Goal: Task Accomplishment & Management: Complete application form

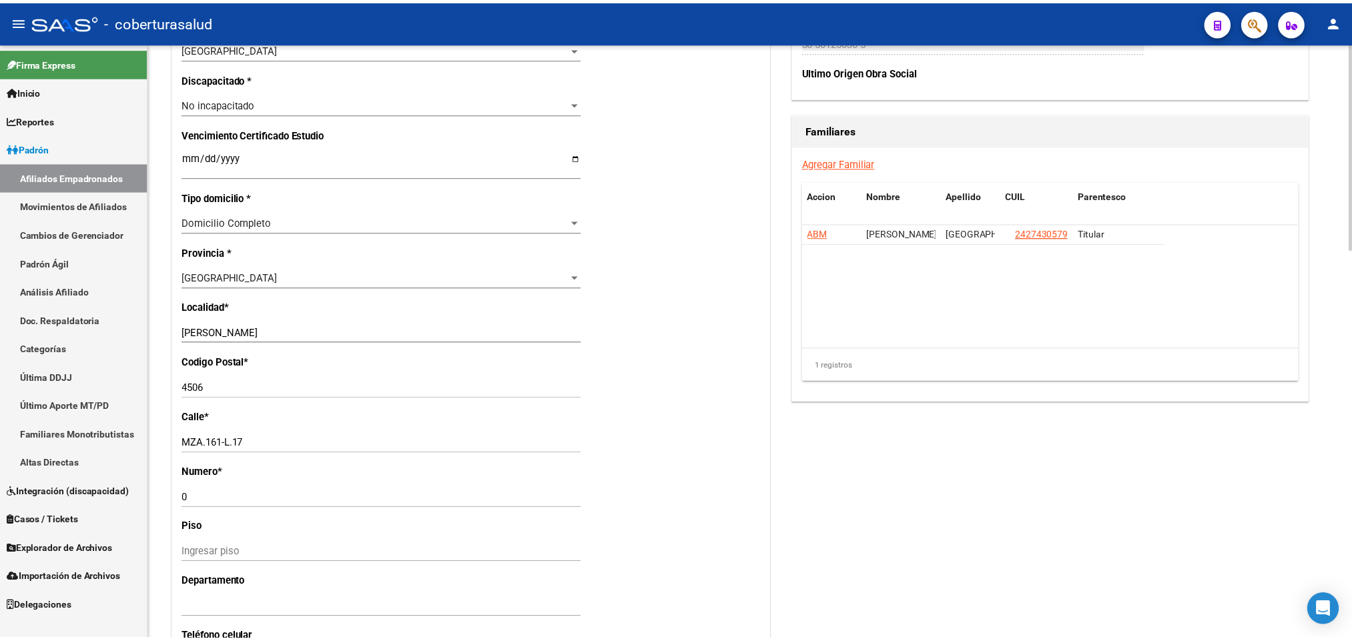
scroll to position [825, 0]
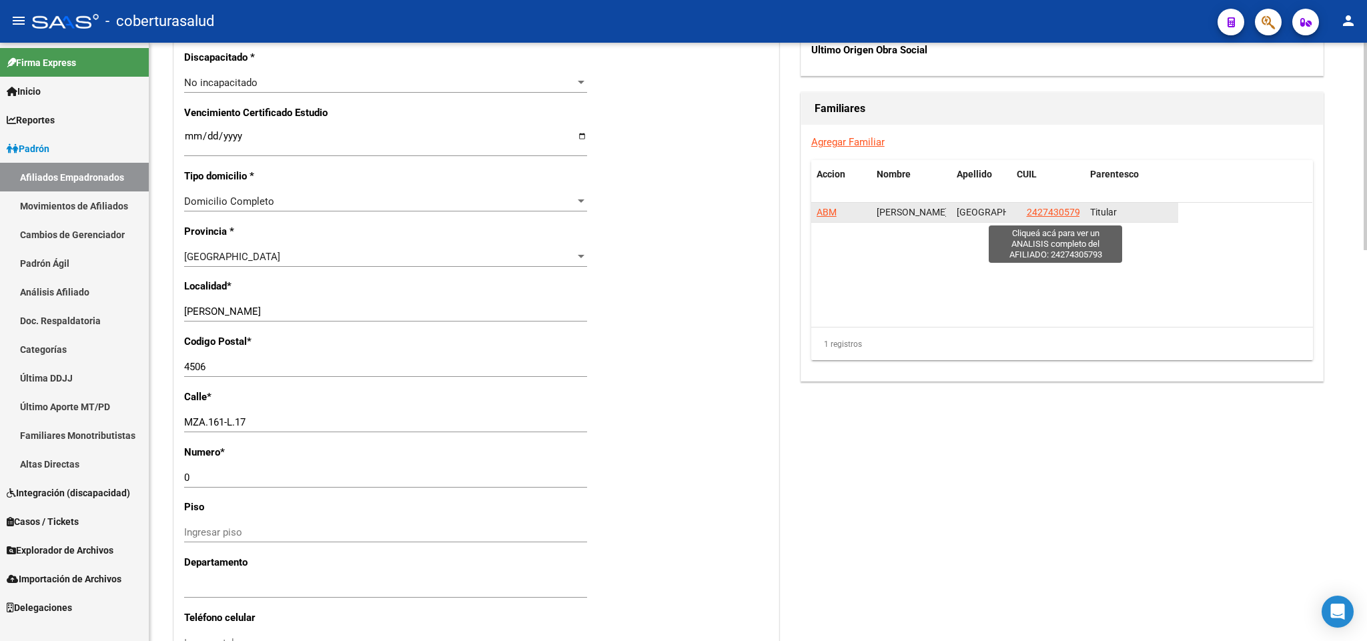
click at [1047, 217] on span "24274305793" at bounding box center [1056, 212] width 59 height 11
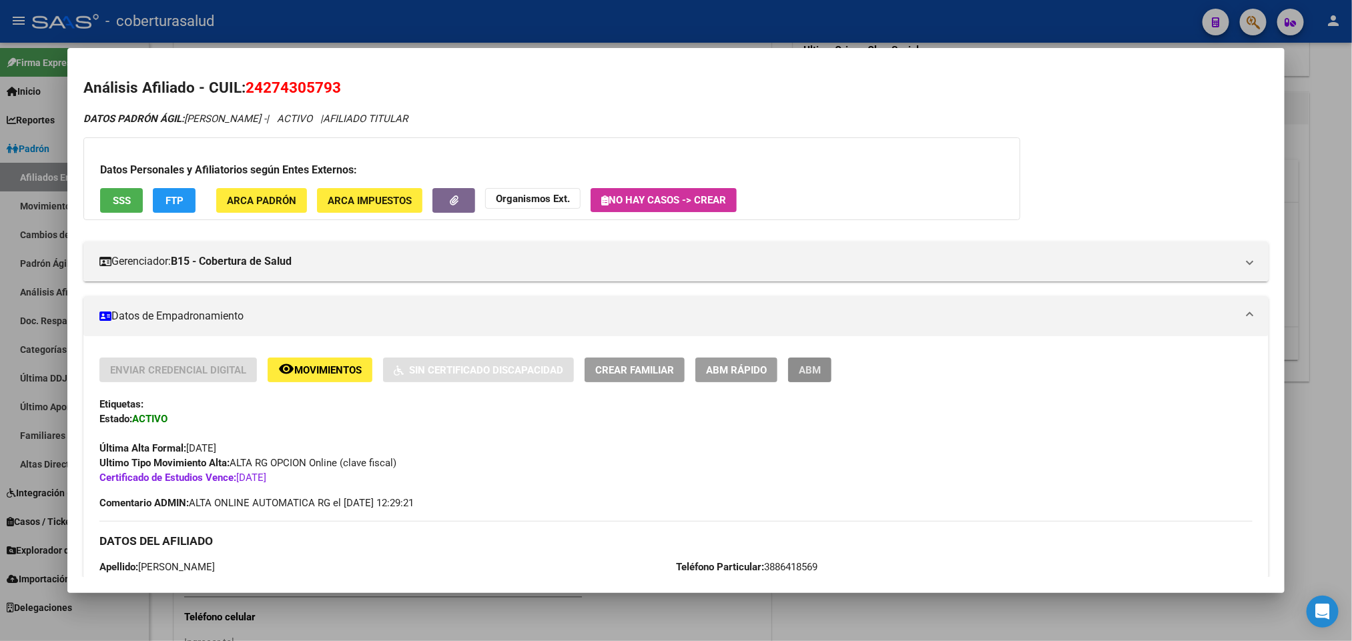
click at [799, 373] on span "ABM" at bounding box center [810, 370] width 22 height 12
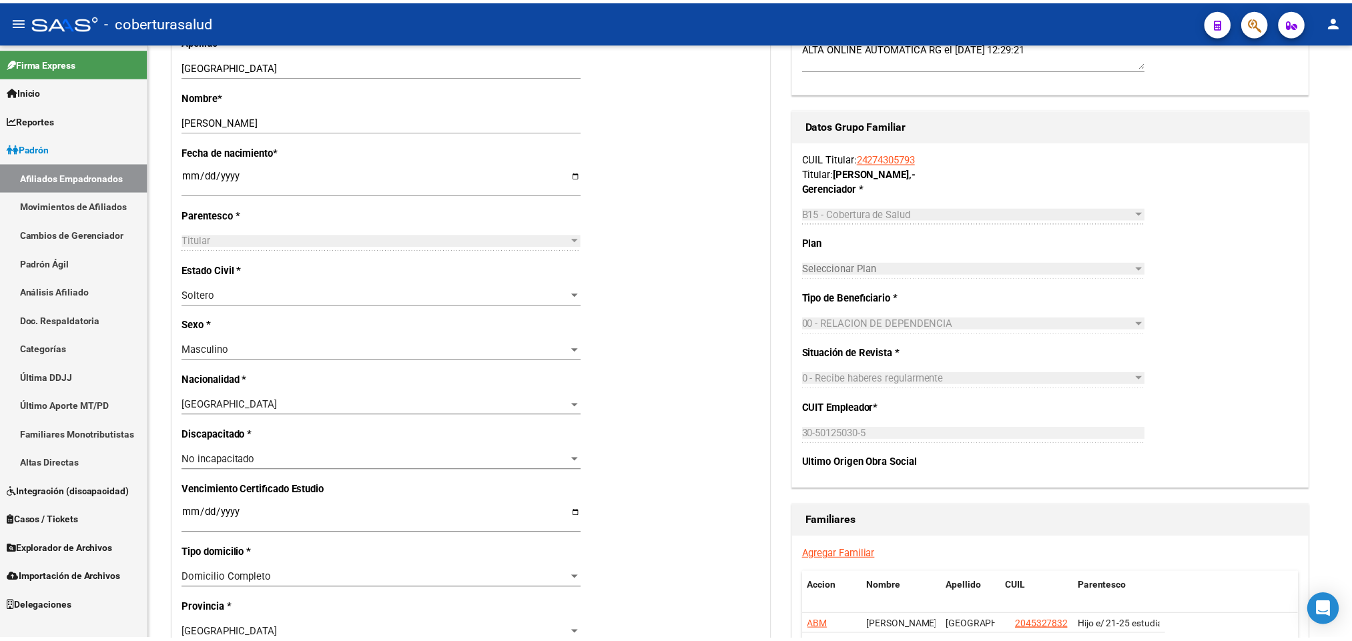
scroll to position [801, 0]
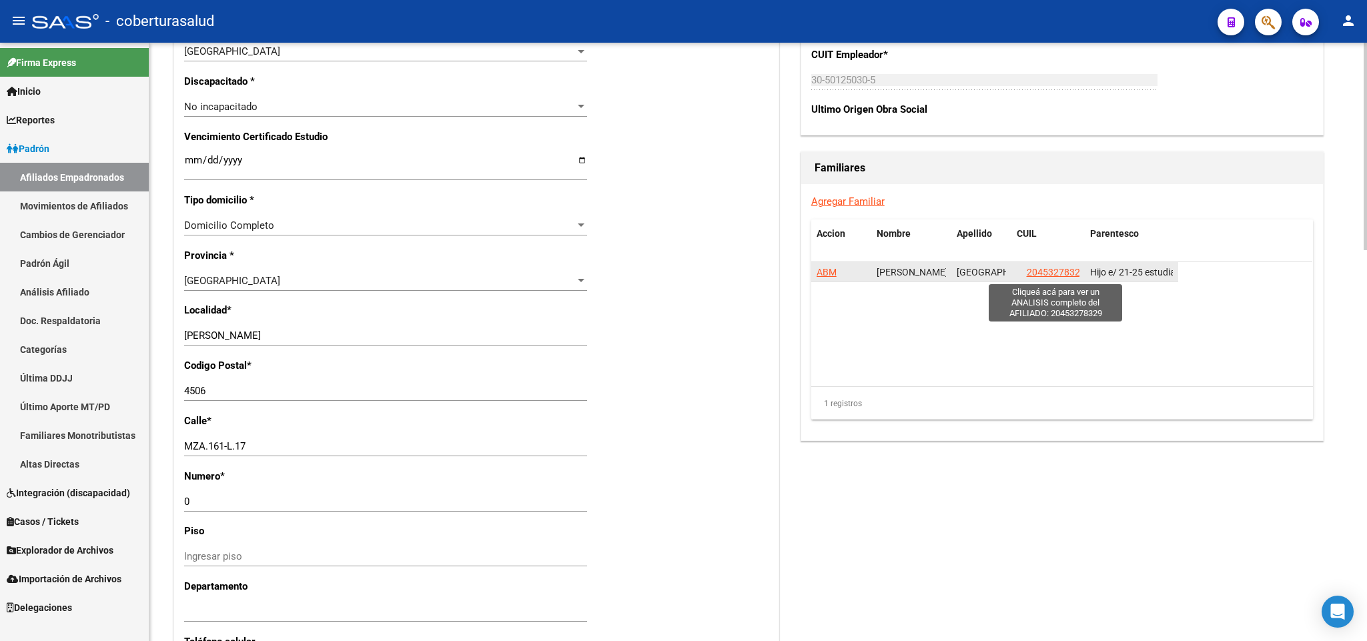
click at [1051, 275] on span "20453278329" at bounding box center [1056, 272] width 59 height 11
type textarea "20453278329"
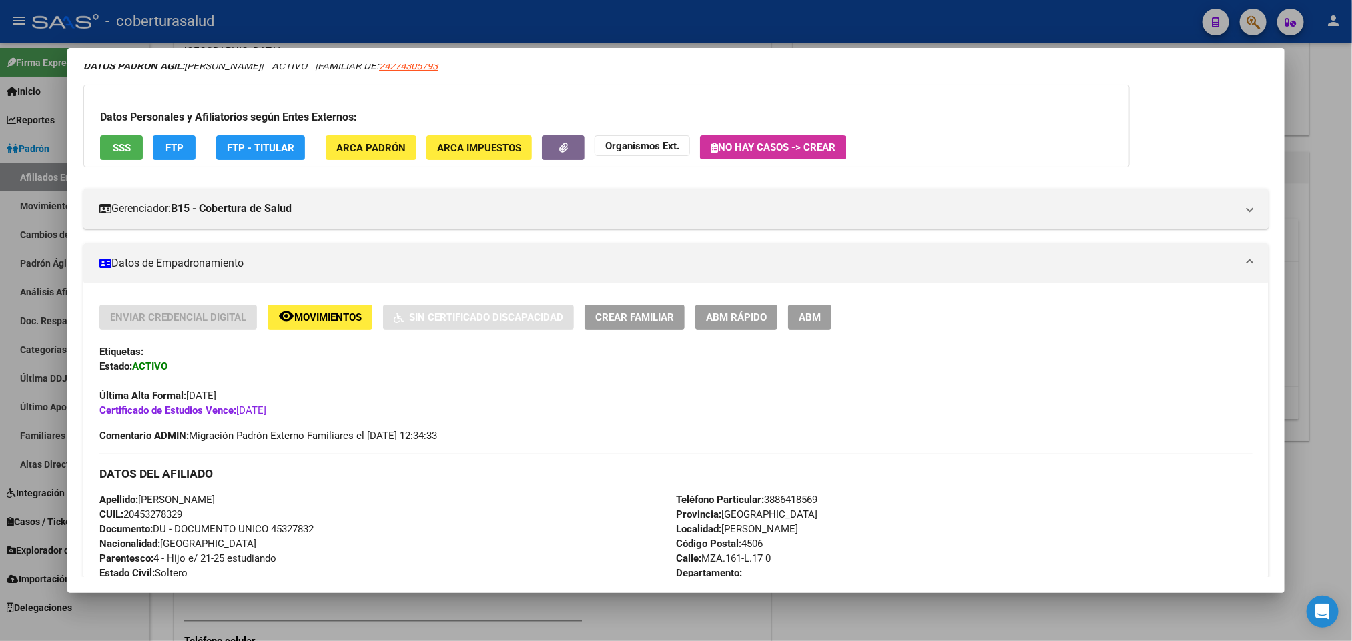
scroll to position [0, 0]
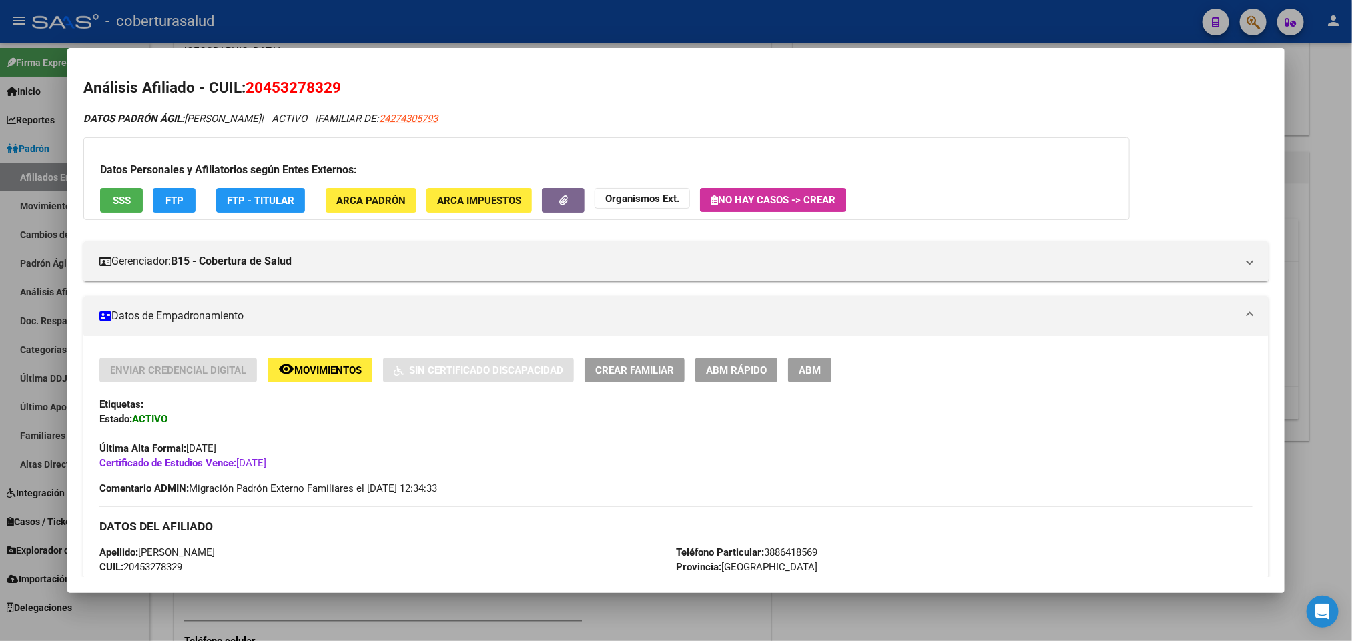
click at [815, 370] on span "ABM" at bounding box center [810, 370] width 22 height 12
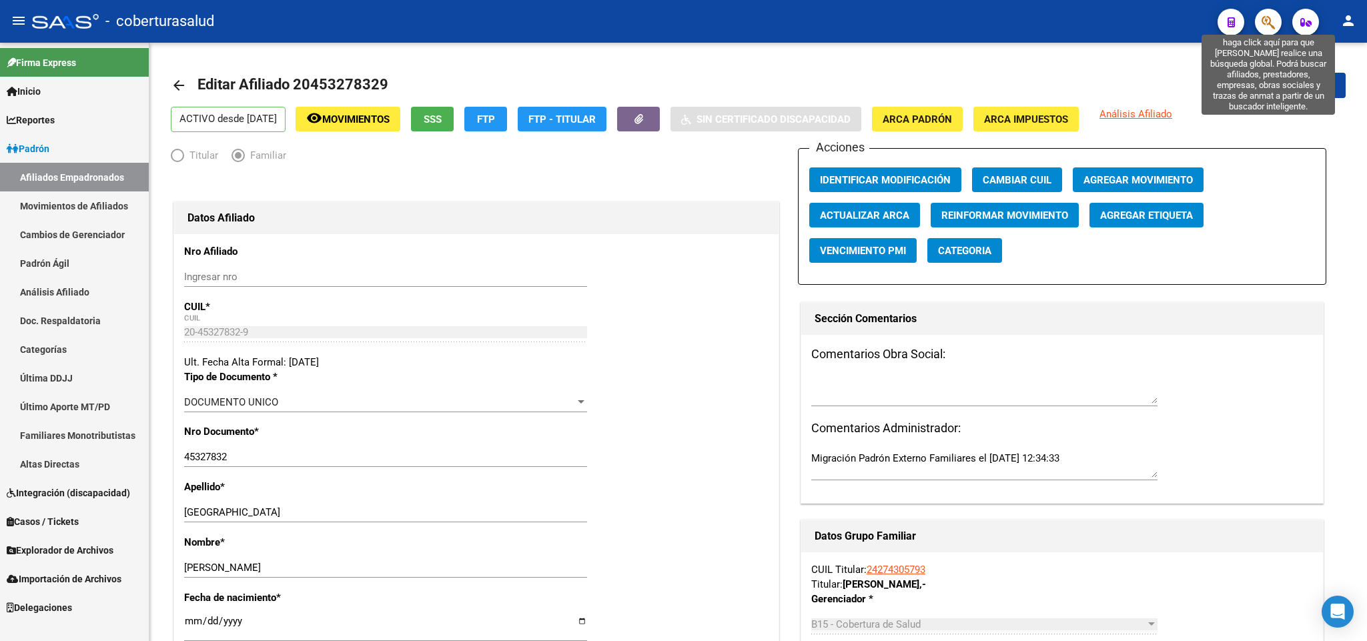
click at [1264, 23] on icon "button" at bounding box center [1268, 22] width 13 height 15
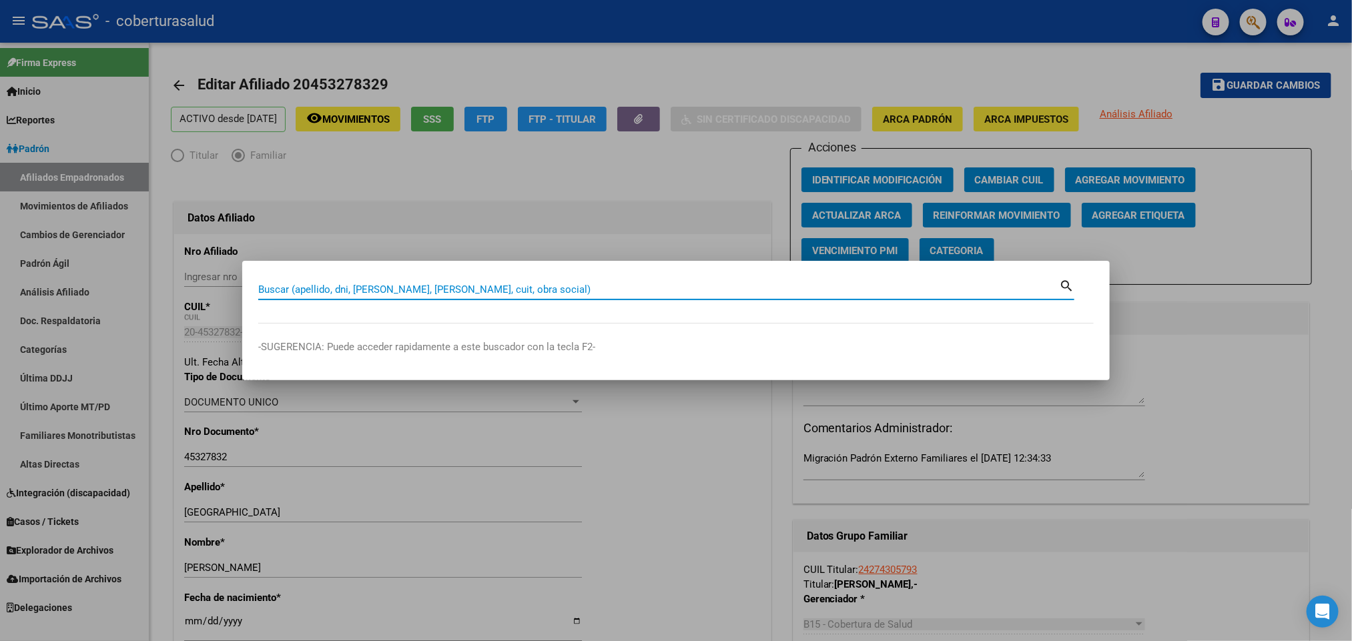
paste input "20429356734"
type input "20429356734"
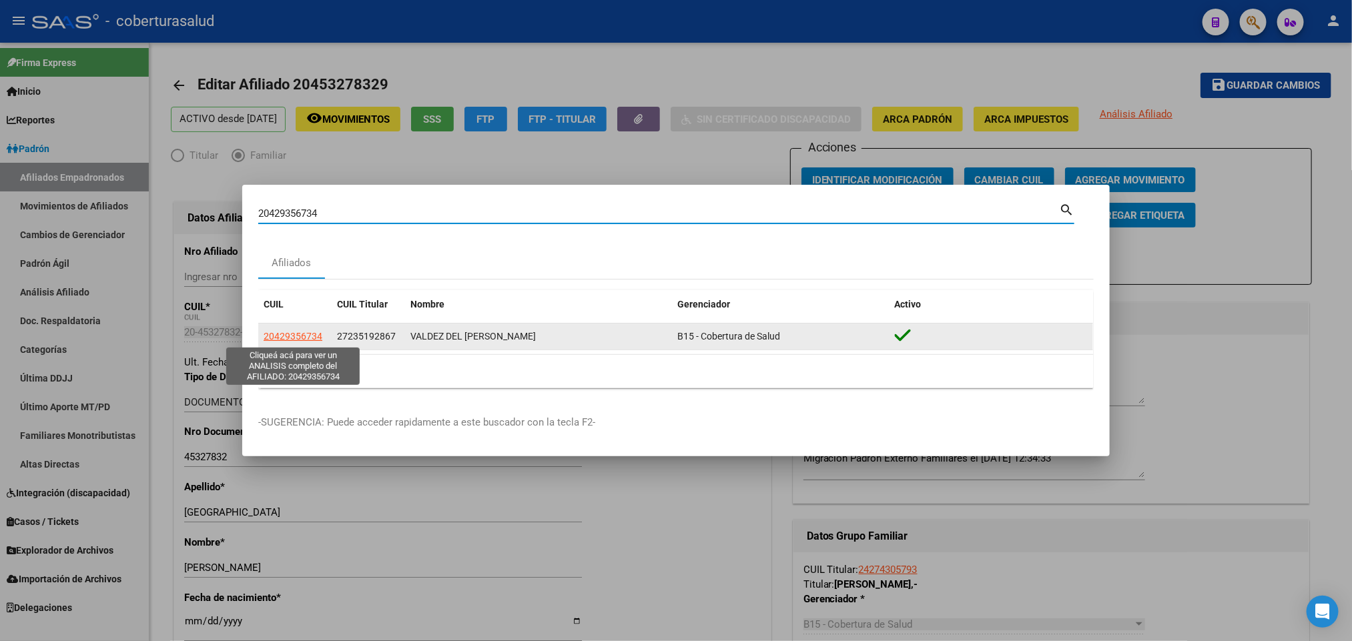
click at [285, 331] on span "20429356734" at bounding box center [293, 336] width 59 height 11
type textarea "20429356734"
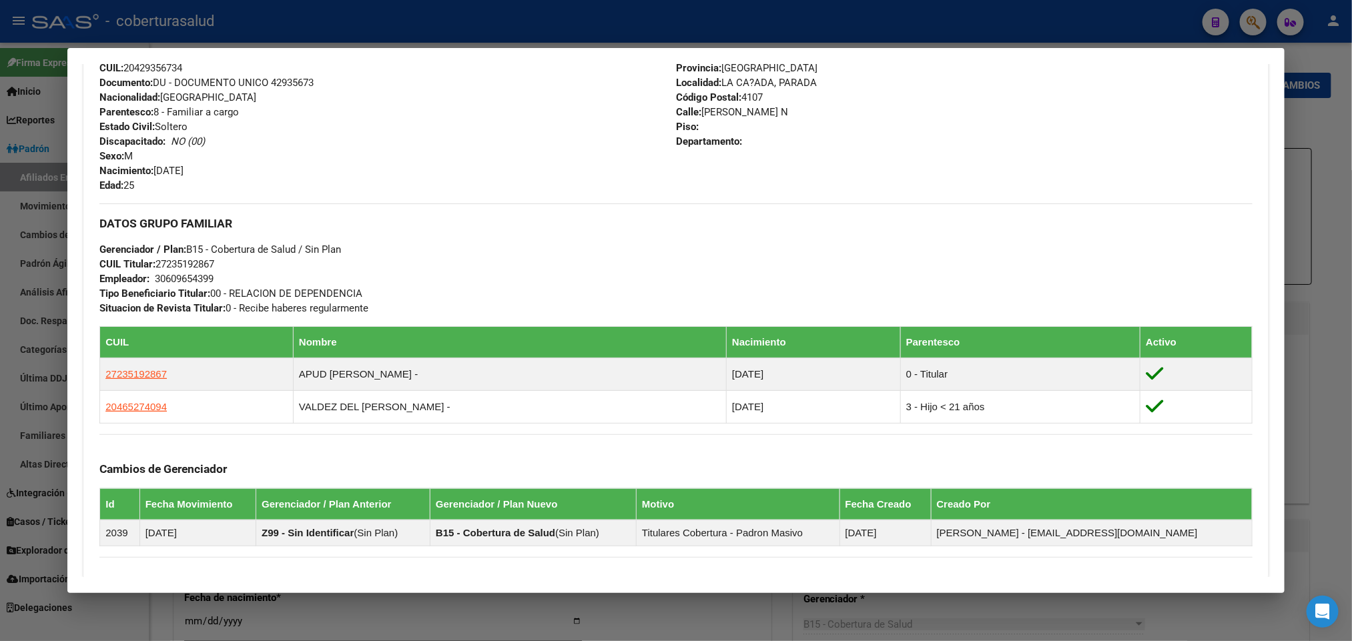
scroll to position [500, 0]
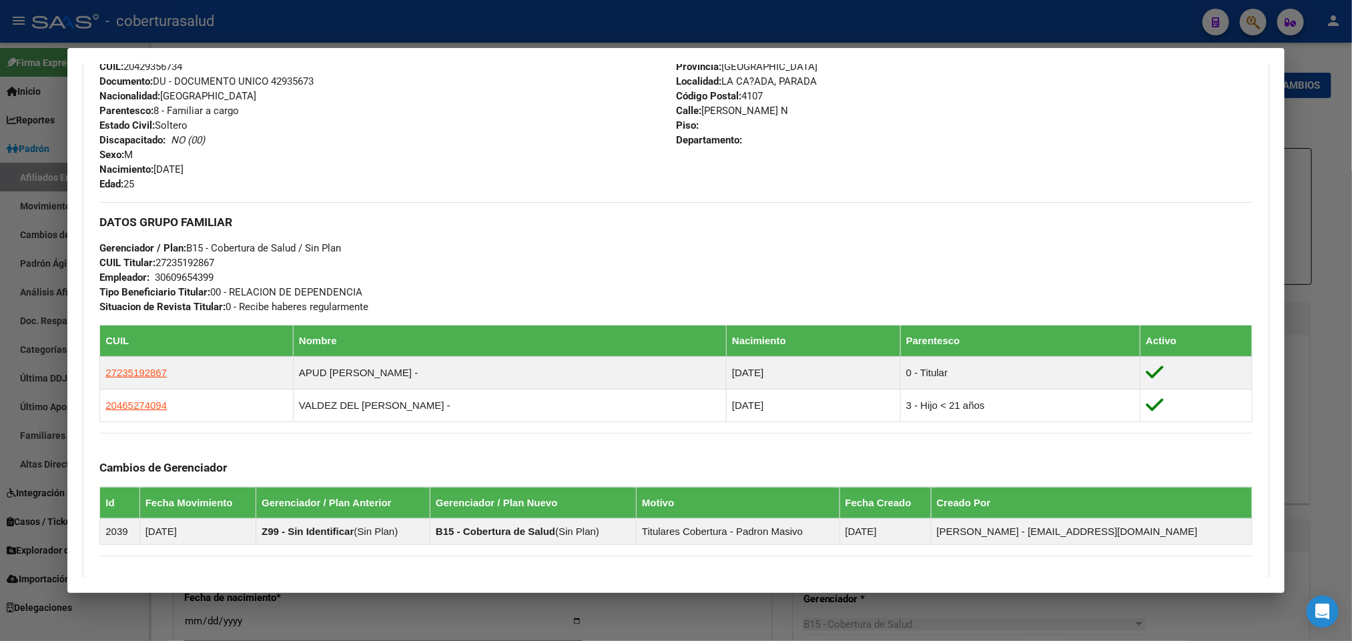
click at [1041, 244] on div "DATOS GRUPO FAMILIAR Gerenciador / Plan: B15 - Cobertura de Salud / Sin Plan CU…" at bounding box center [675, 258] width 1152 height 112
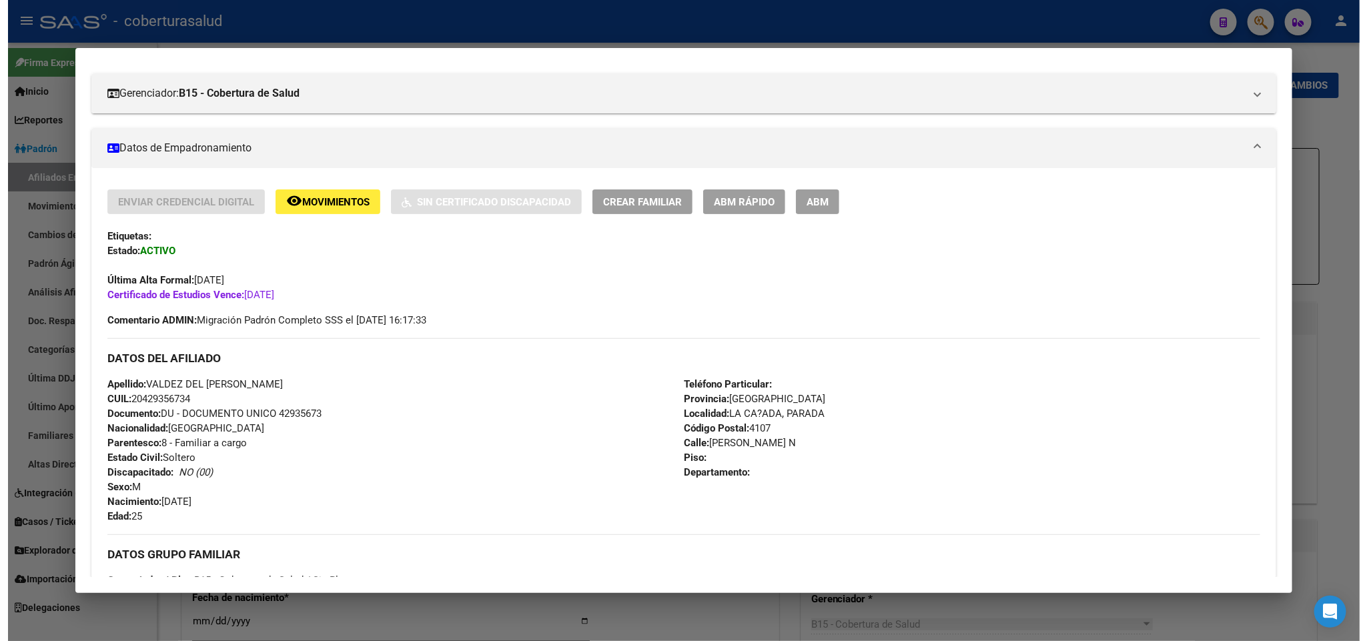
scroll to position [200, 0]
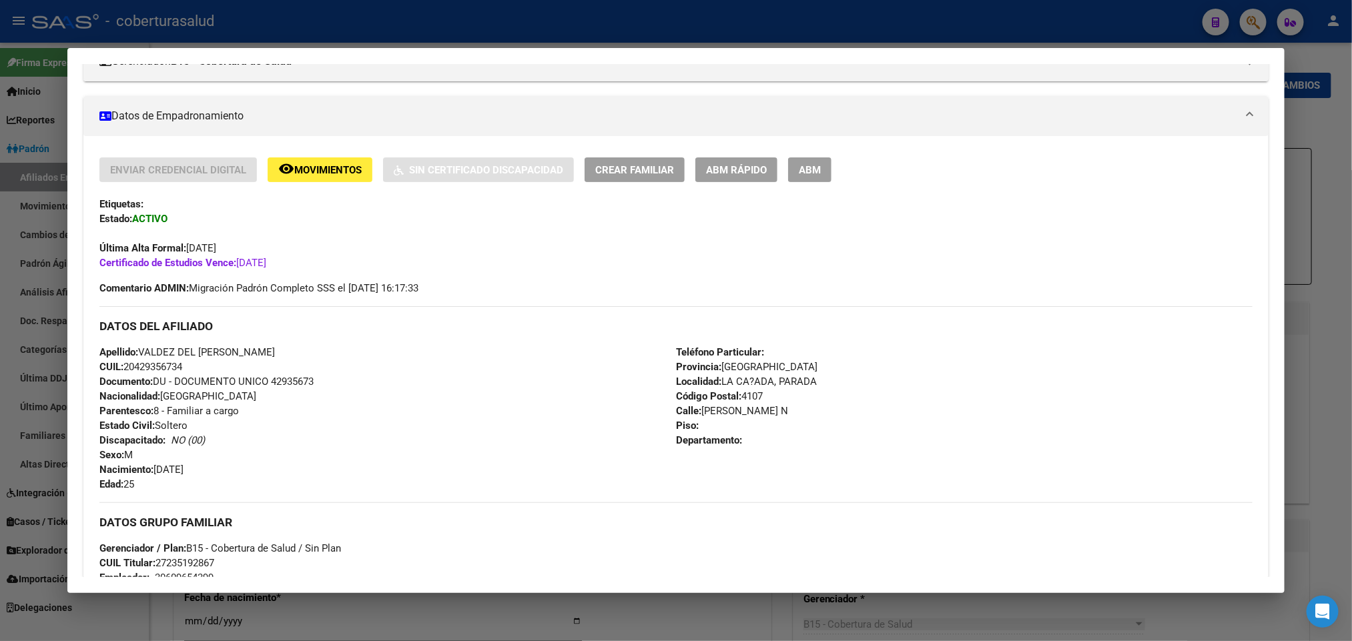
click at [815, 168] on button "ABM" at bounding box center [809, 169] width 43 height 25
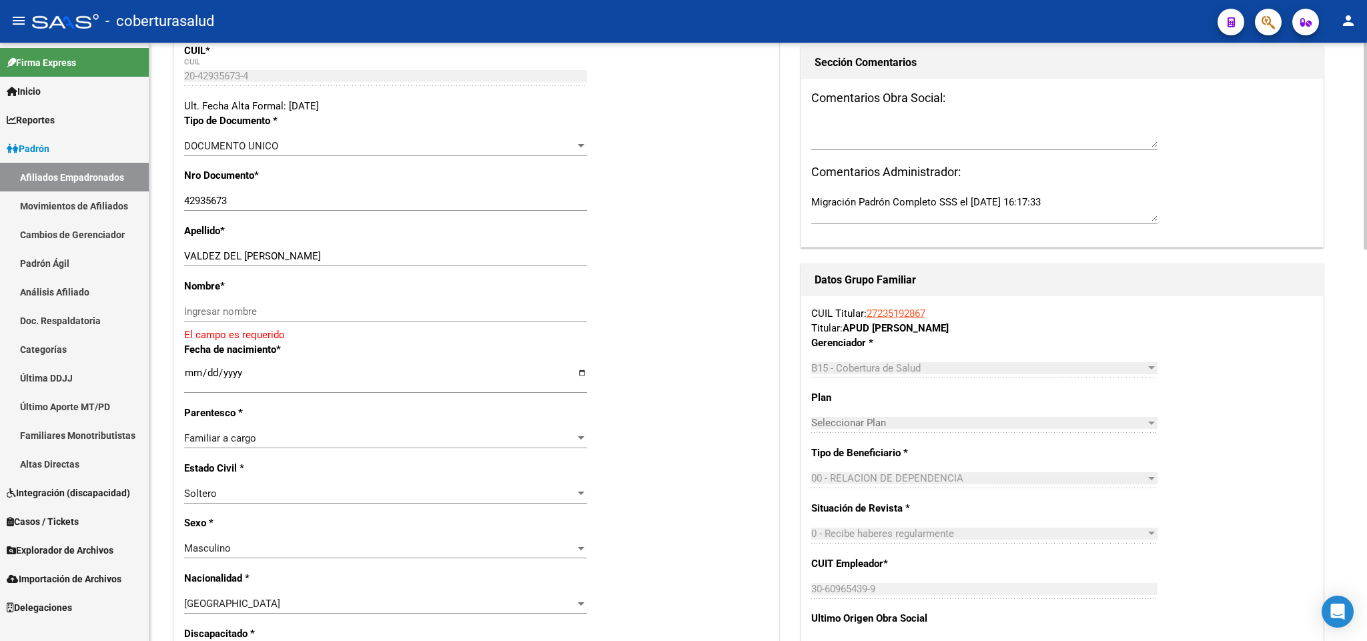
scroll to position [300, 0]
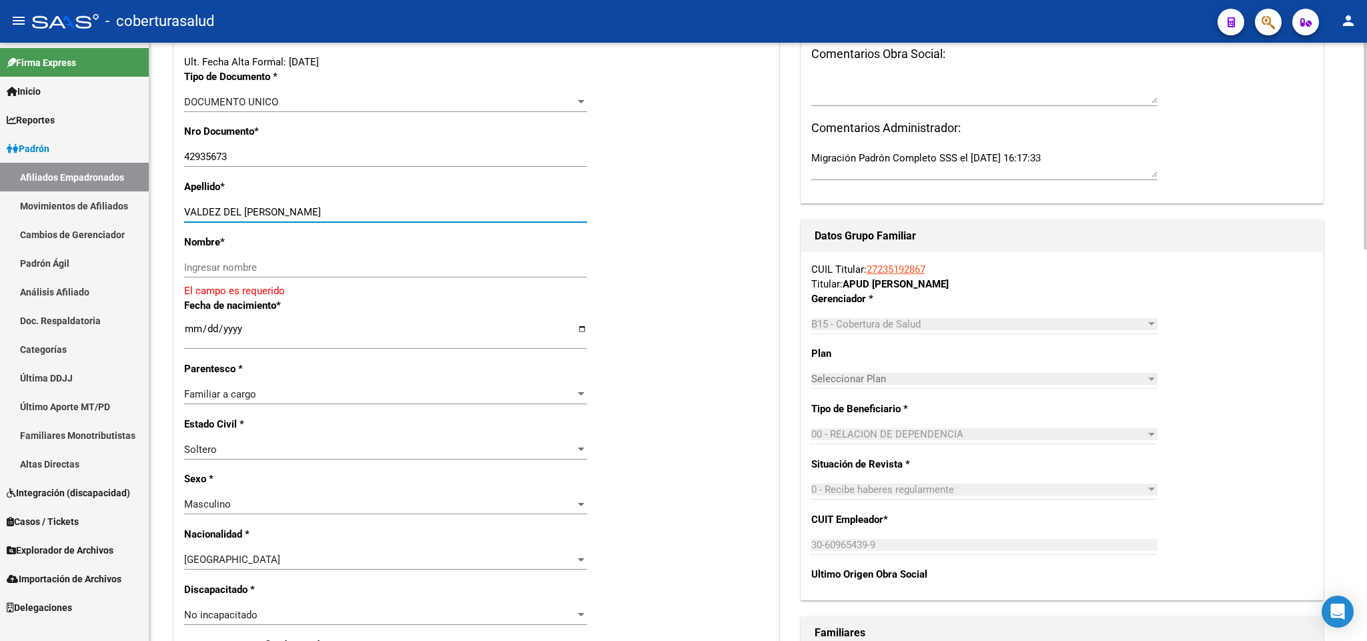
click at [262, 207] on input "VALDEZ DEL [PERSON_NAME]" at bounding box center [385, 212] width 403 height 12
drag, startPoint x: 268, startPoint y: 207, endPoint x: 397, endPoint y: 230, distance: 130.9
click at [397, 230] on div "VALDEZ DEL [PERSON_NAME] apellido" at bounding box center [385, 218] width 403 height 33
type input "VALDEZ DEL PINO"
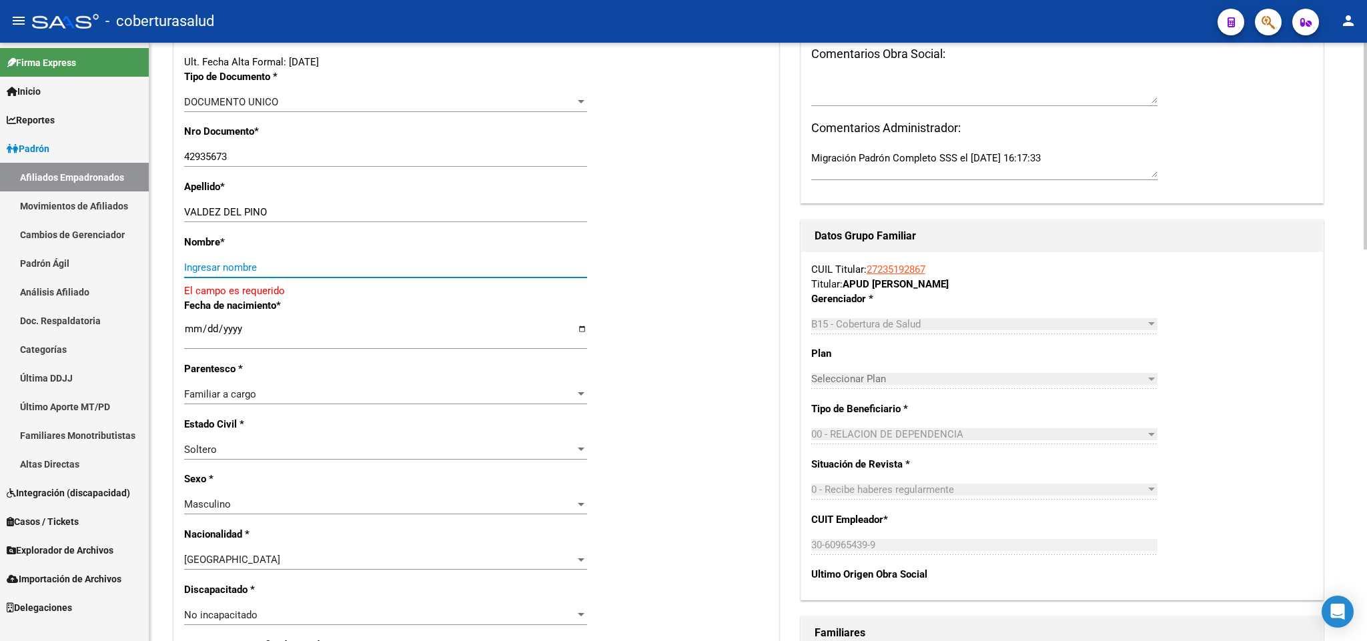
click at [303, 269] on input "Ingresar nombre" at bounding box center [385, 268] width 403 height 12
paste input "[PERSON_NAME]"
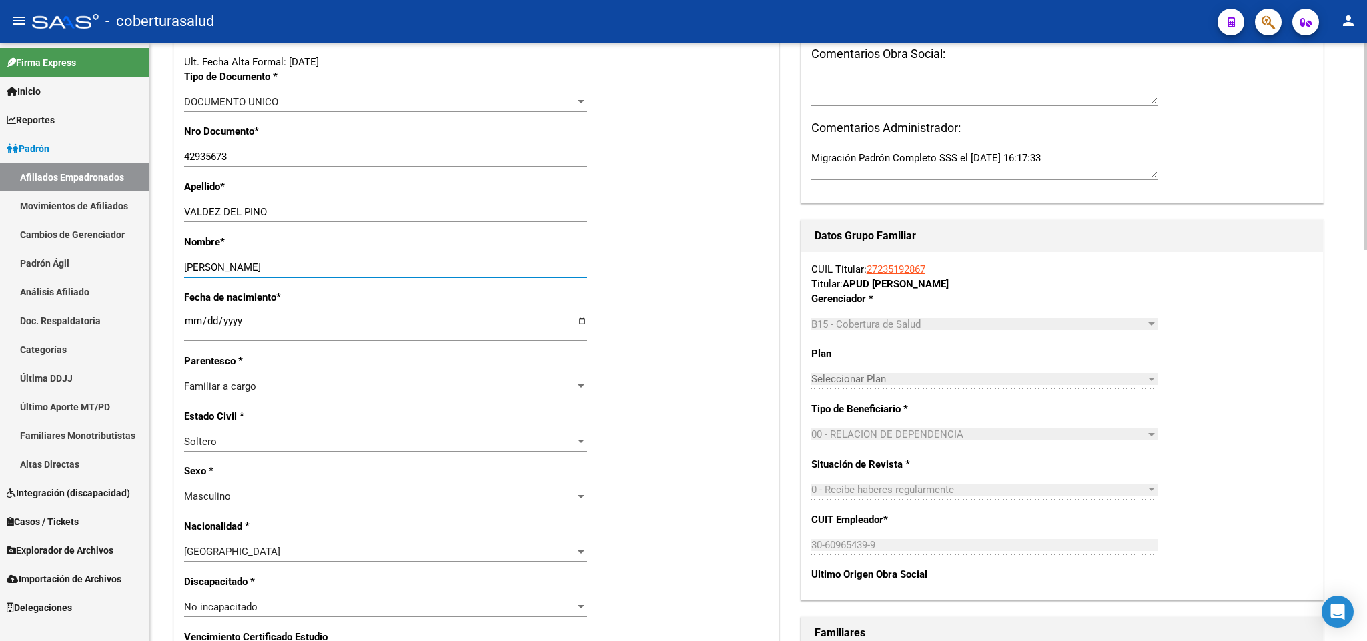
type input "[PERSON_NAME]"
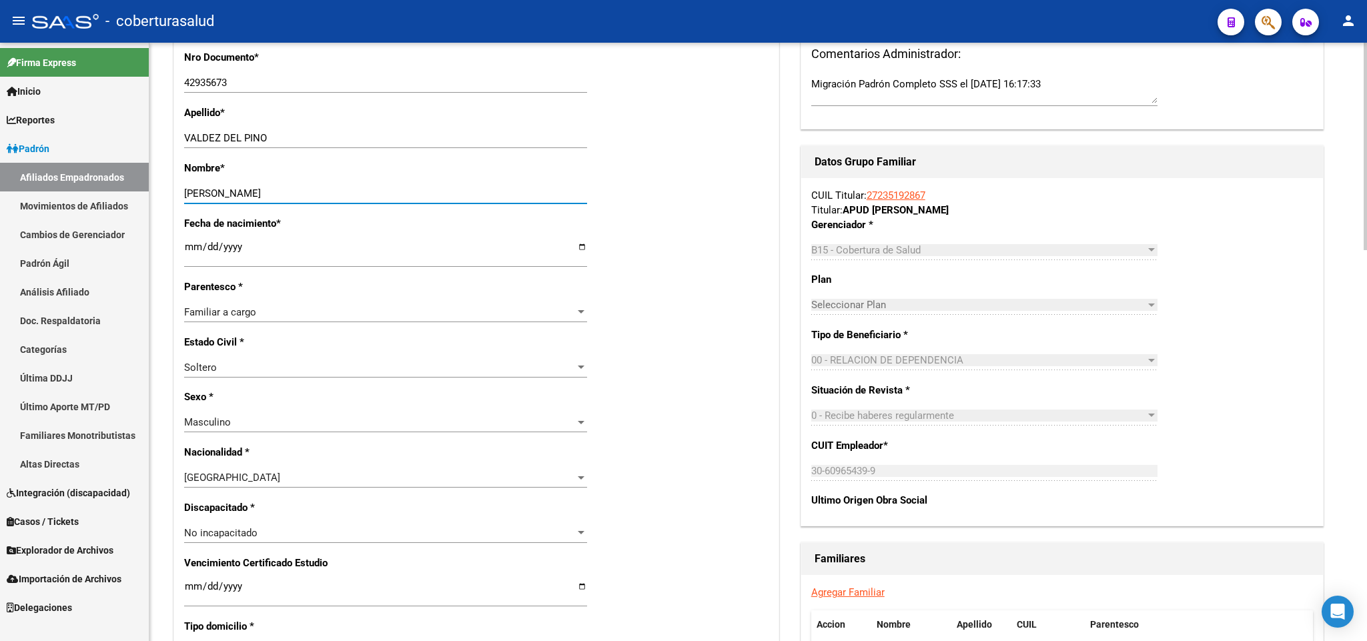
scroll to position [500, 0]
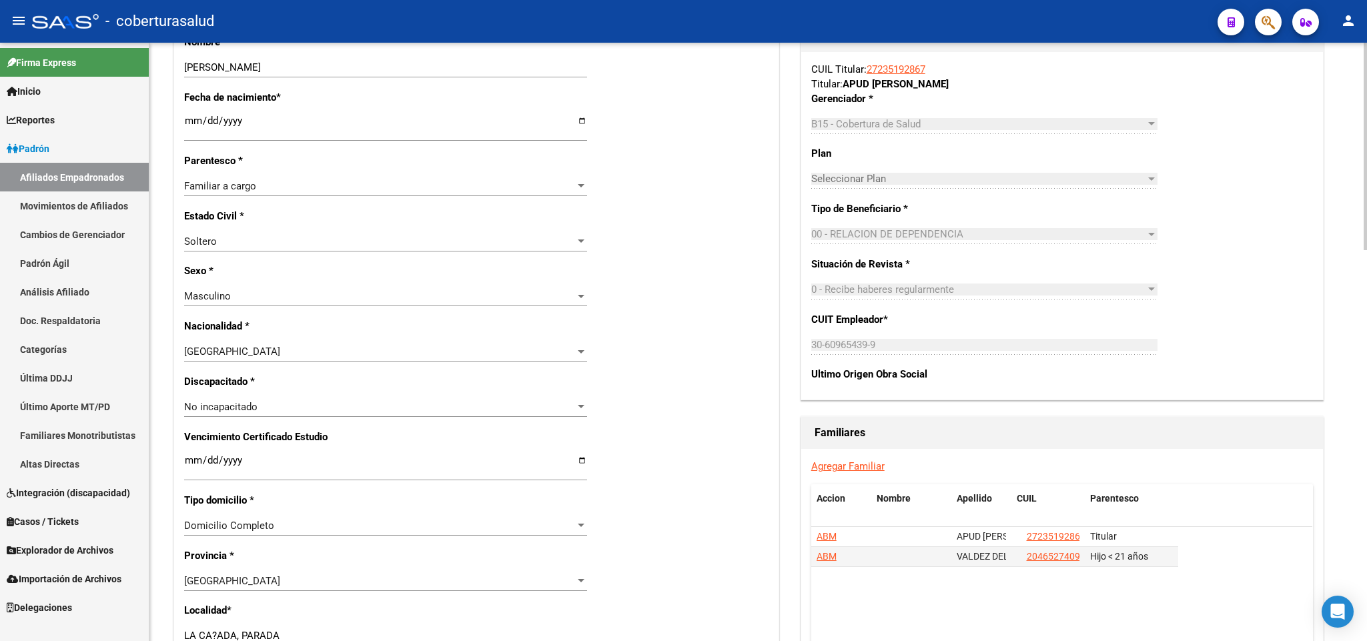
click at [378, 180] on div "Familiar a cargo Seleccionar parentesco" at bounding box center [385, 186] width 403 height 20
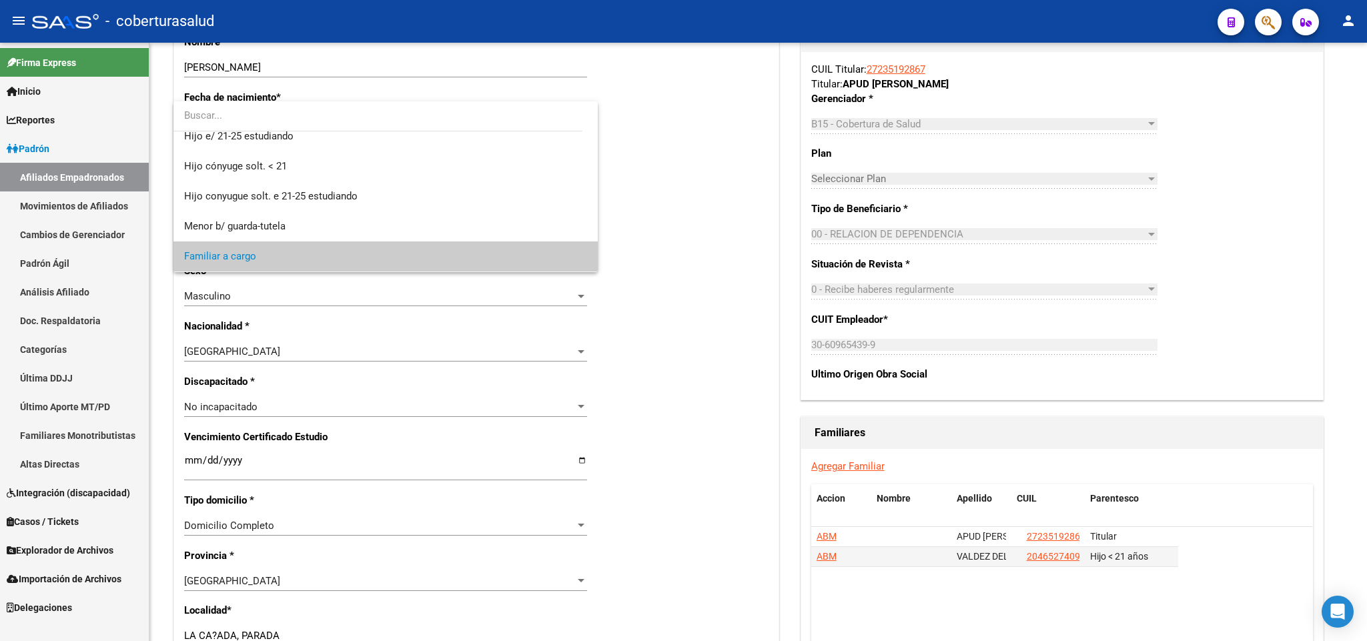
scroll to position [70, 0]
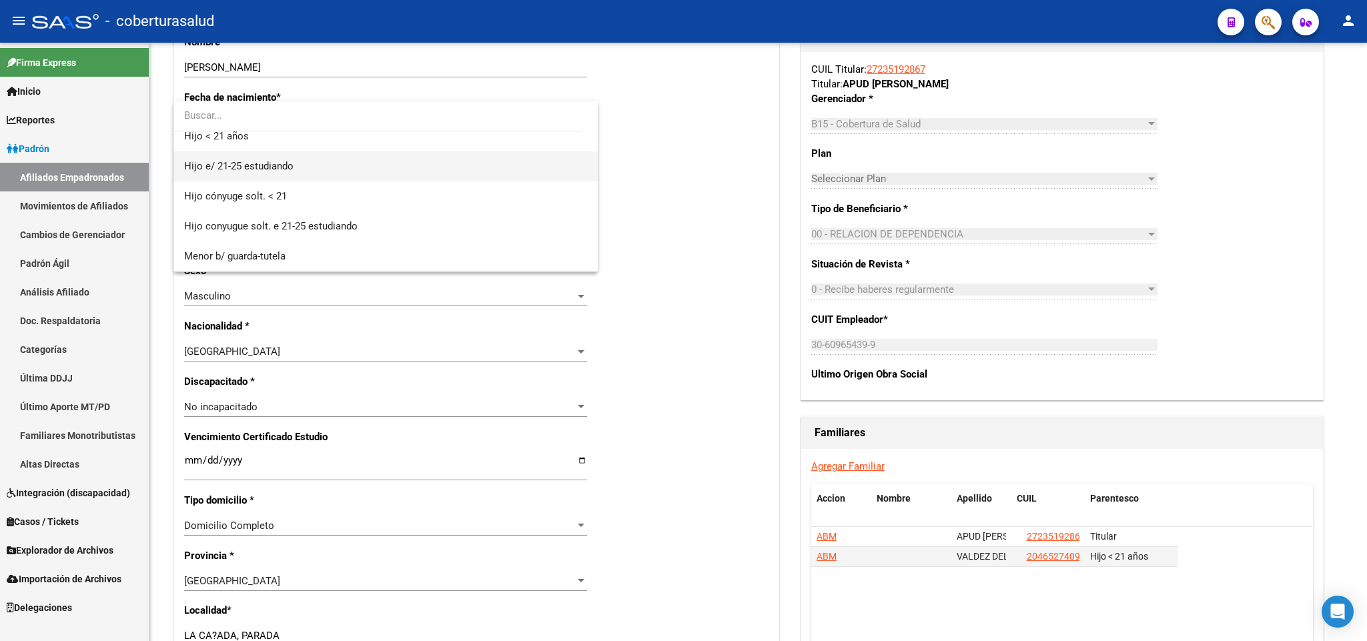
click at [360, 169] on span "Hijo e/ 21-25 estudiando" at bounding box center [385, 166] width 403 height 30
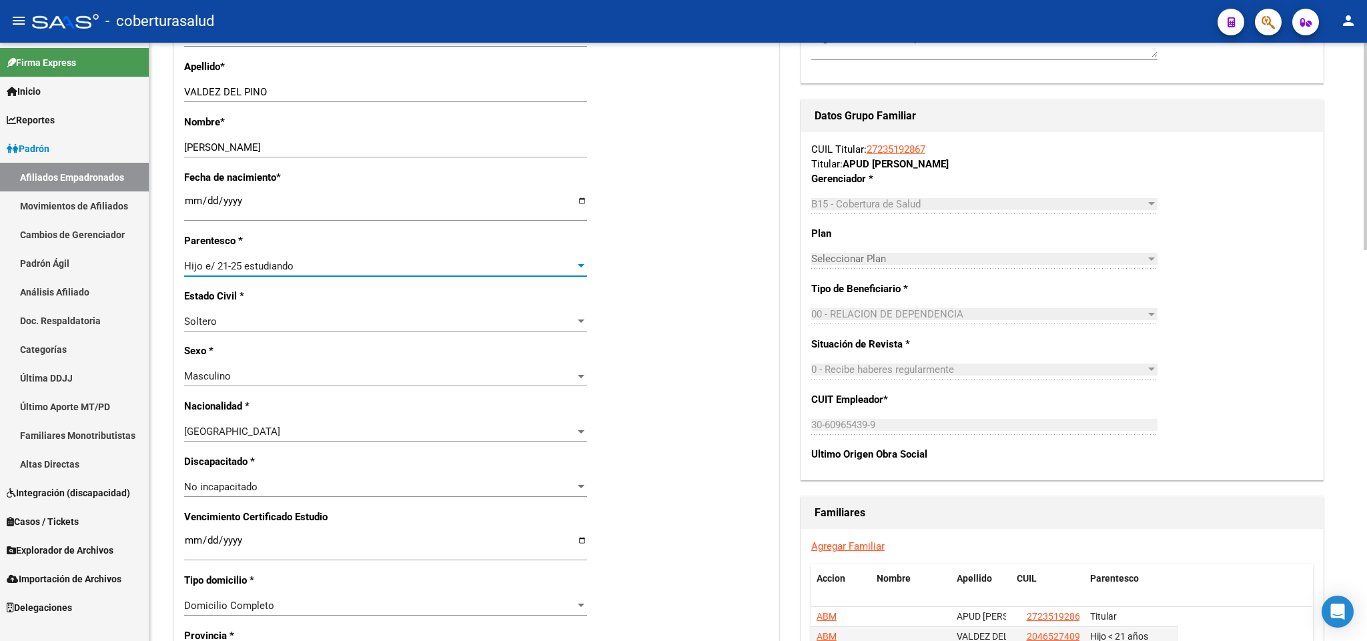
scroll to position [0, 0]
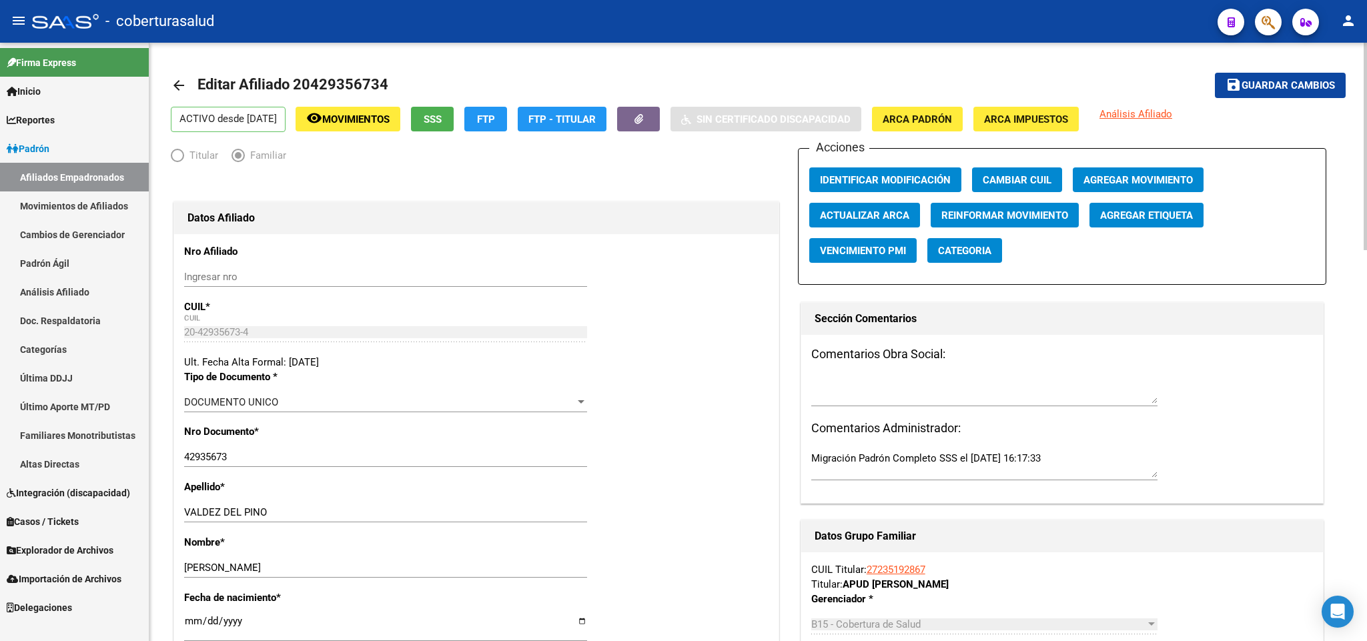
click at [1302, 93] on button "save Guardar cambios" at bounding box center [1280, 85] width 131 height 25
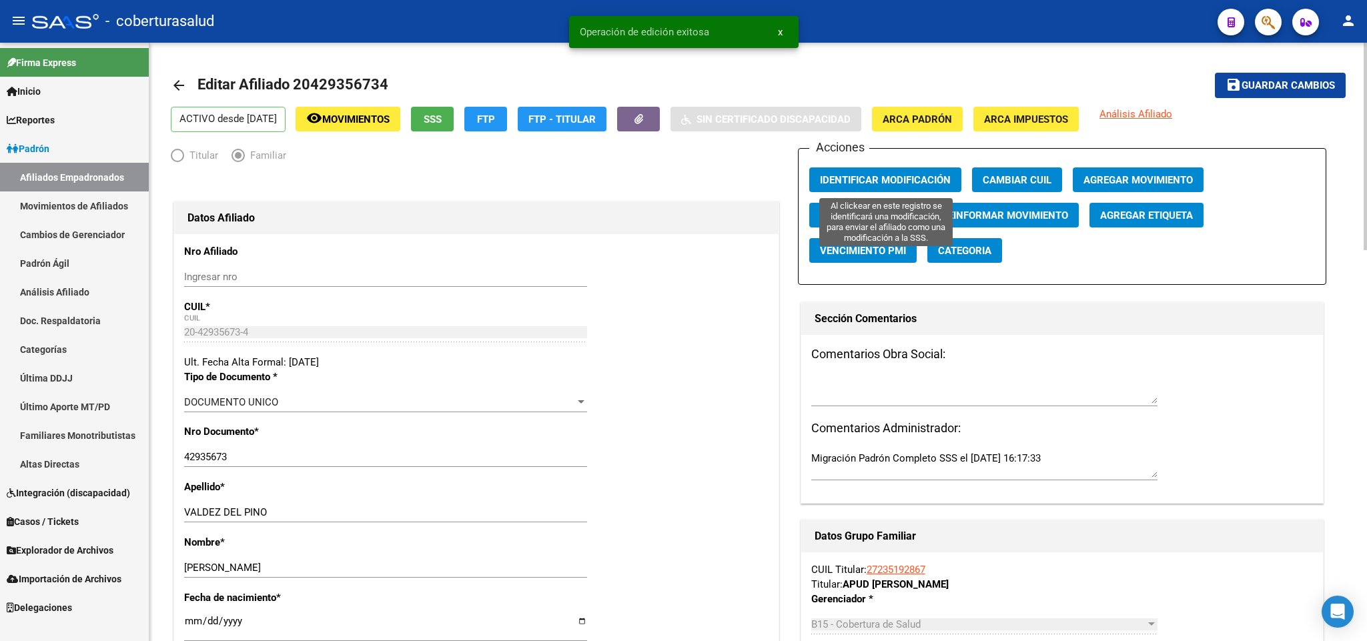
click at [883, 182] on span "Identificar Modificación" at bounding box center [885, 180] width 131 height 12
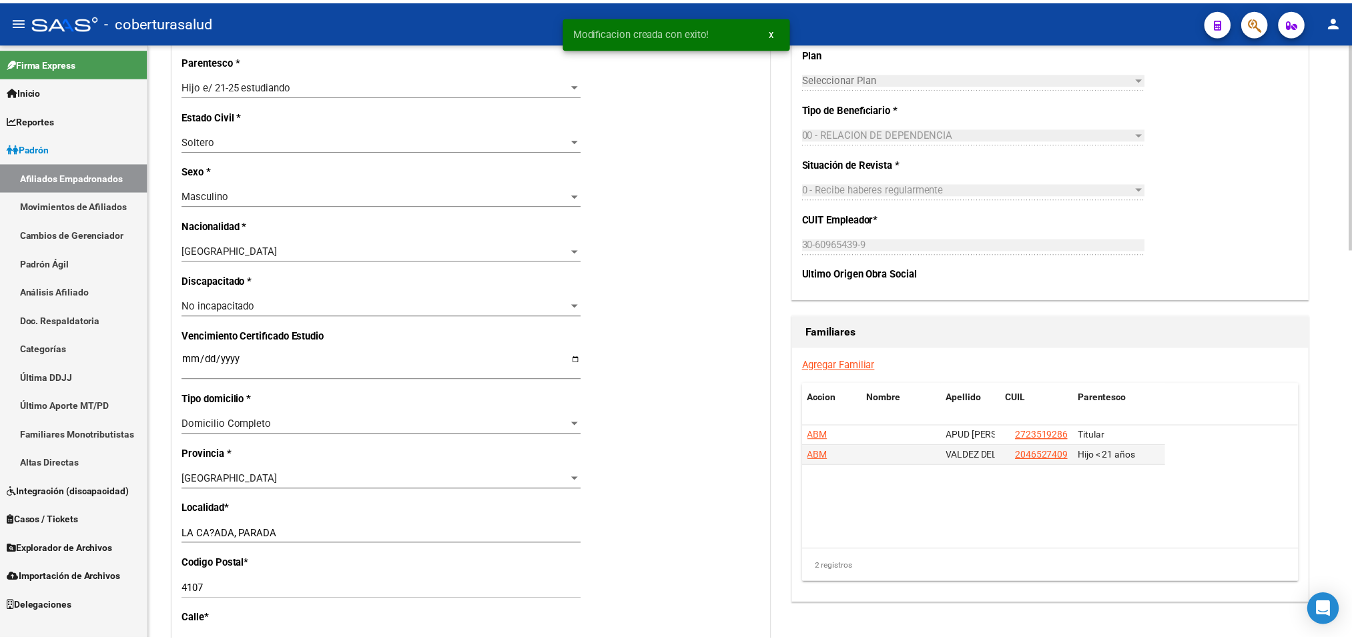
scroll to position [700, 0]
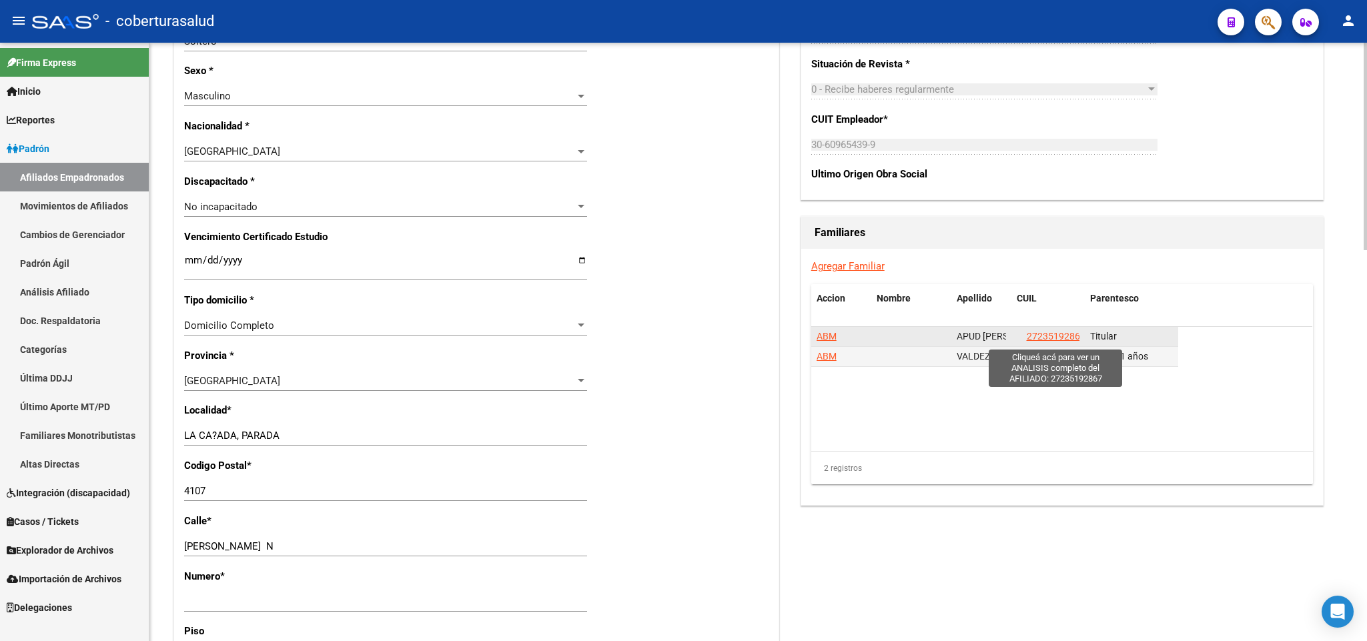
click at [1055, 334] on span "27235192867" at bounding box center [1056, 336] width 59 height 11
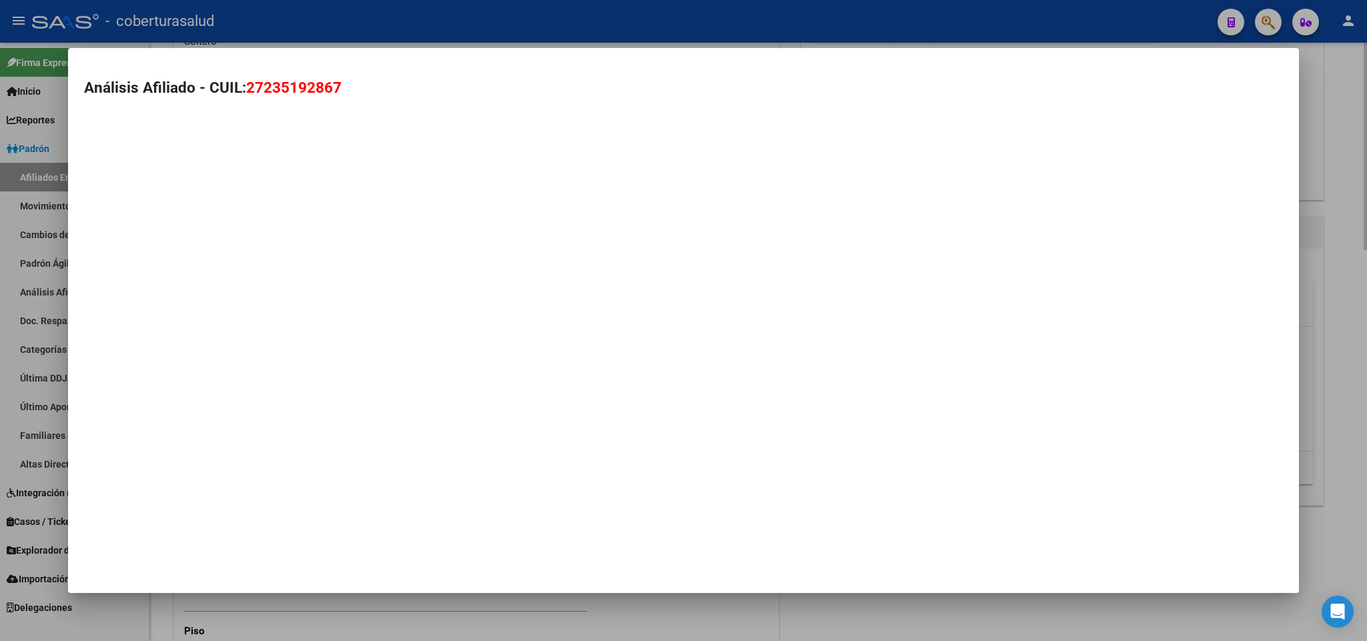
type textarea "27235192867"
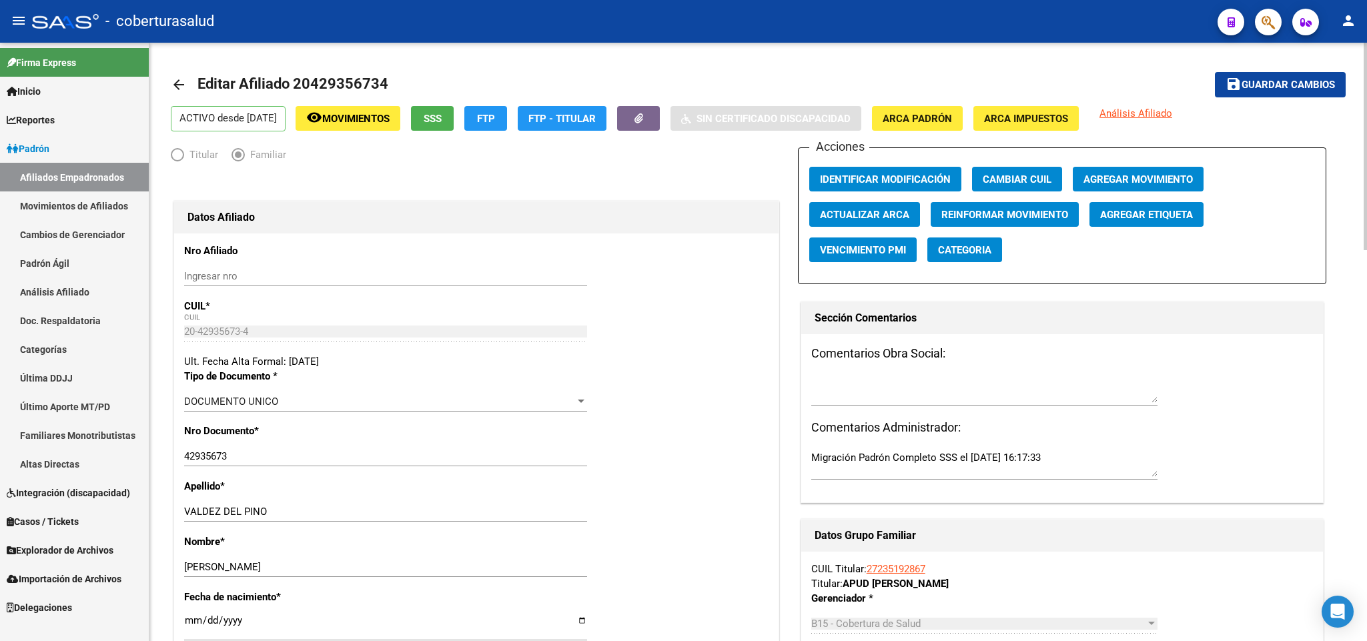
scroll to position [0, 0]
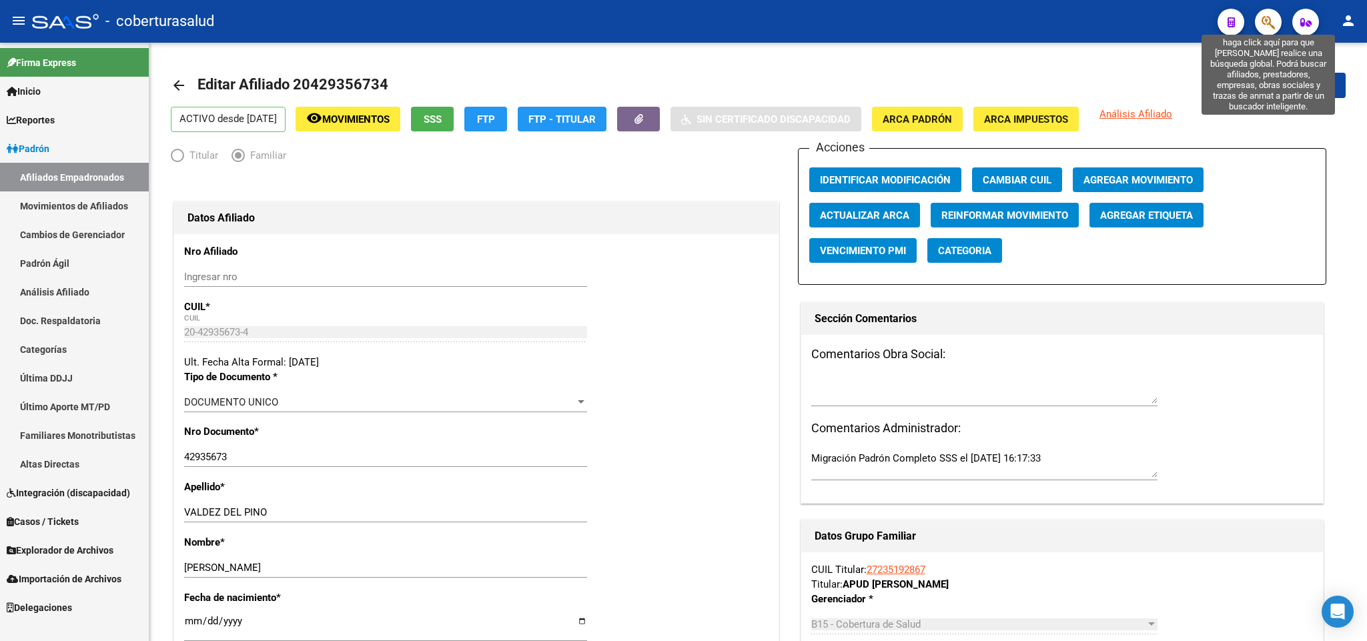
click at [1262, 25] on icon "button" at bounding box center [1268, 22] width 13 height 15
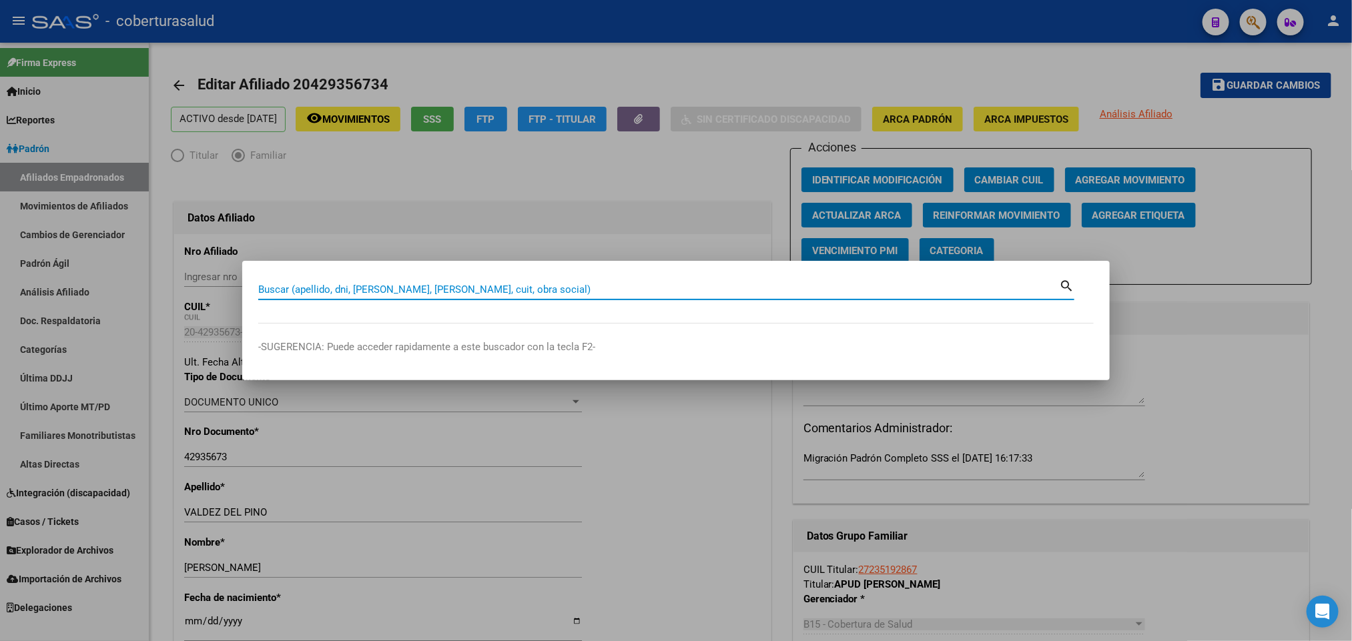
paste input "27235192867"
type input "27235192867"
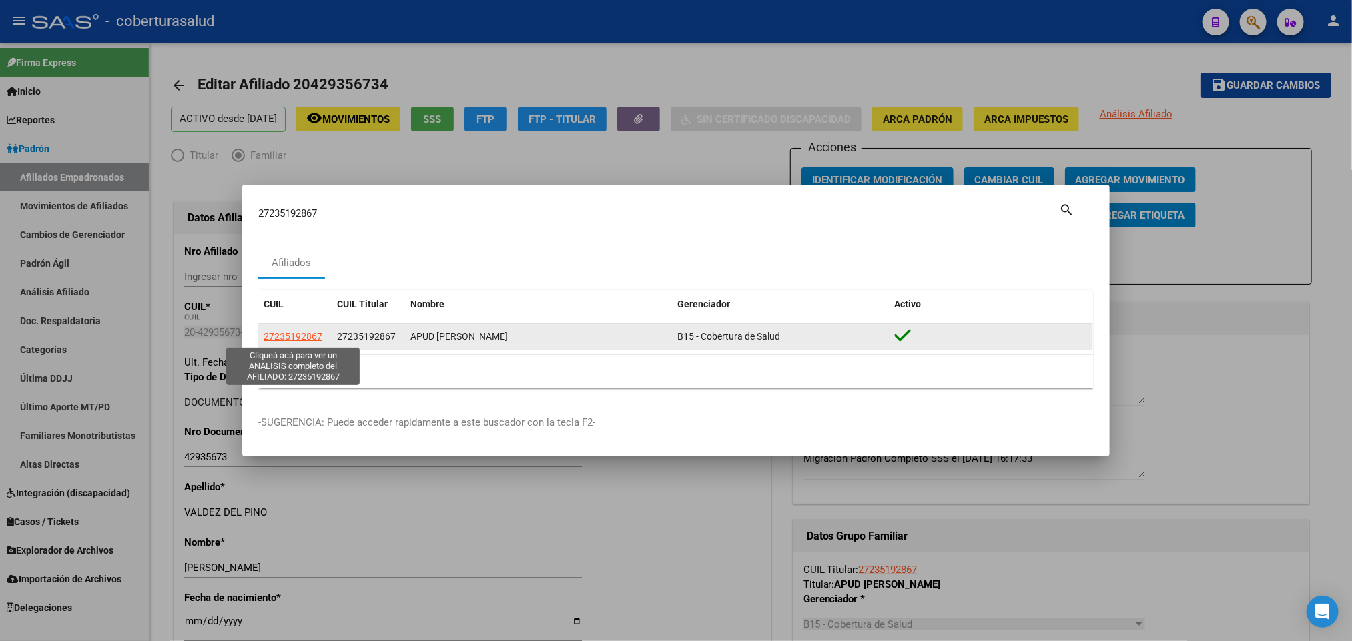
click at [294, 336] on span "27235192867" at bounding box center [293, 336] width 59 height 11
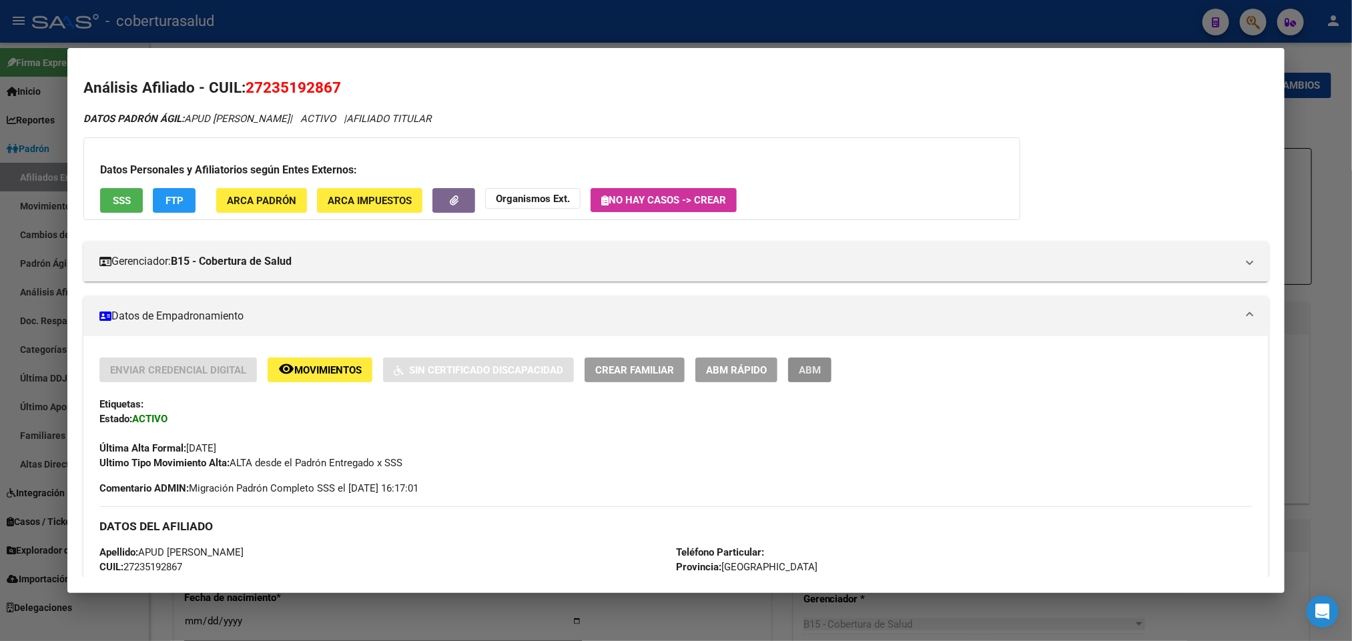
click at [815, 365] on button "ABM" at bounding box center [809, 370] width 43 height 25
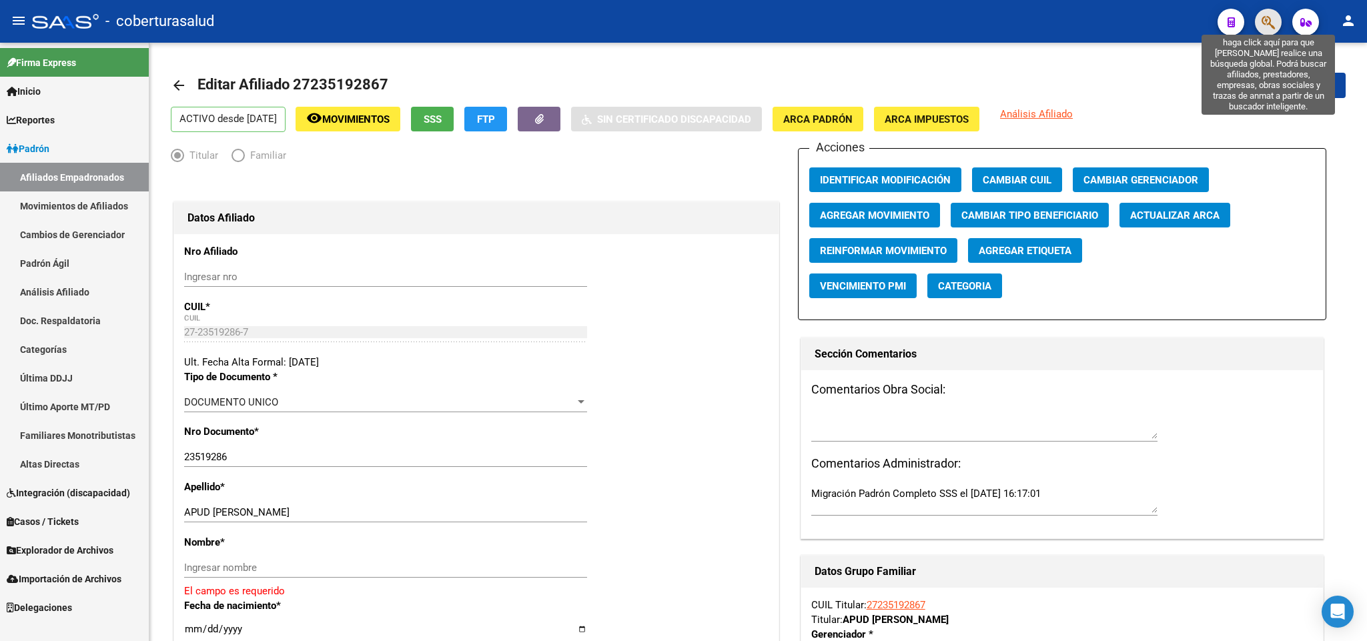
click at [1269, 19] on icon "button" at bounding box center [1268, 22] width 13 height 15
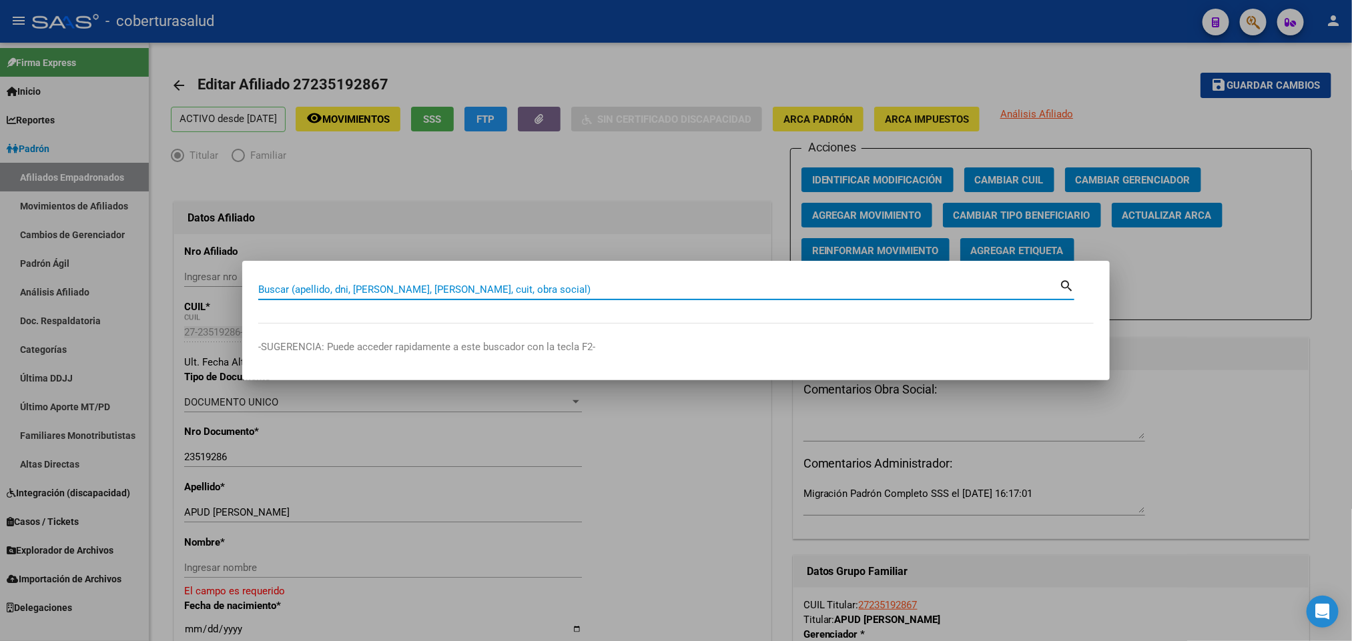
paste input "24086701"
type input "24086701"
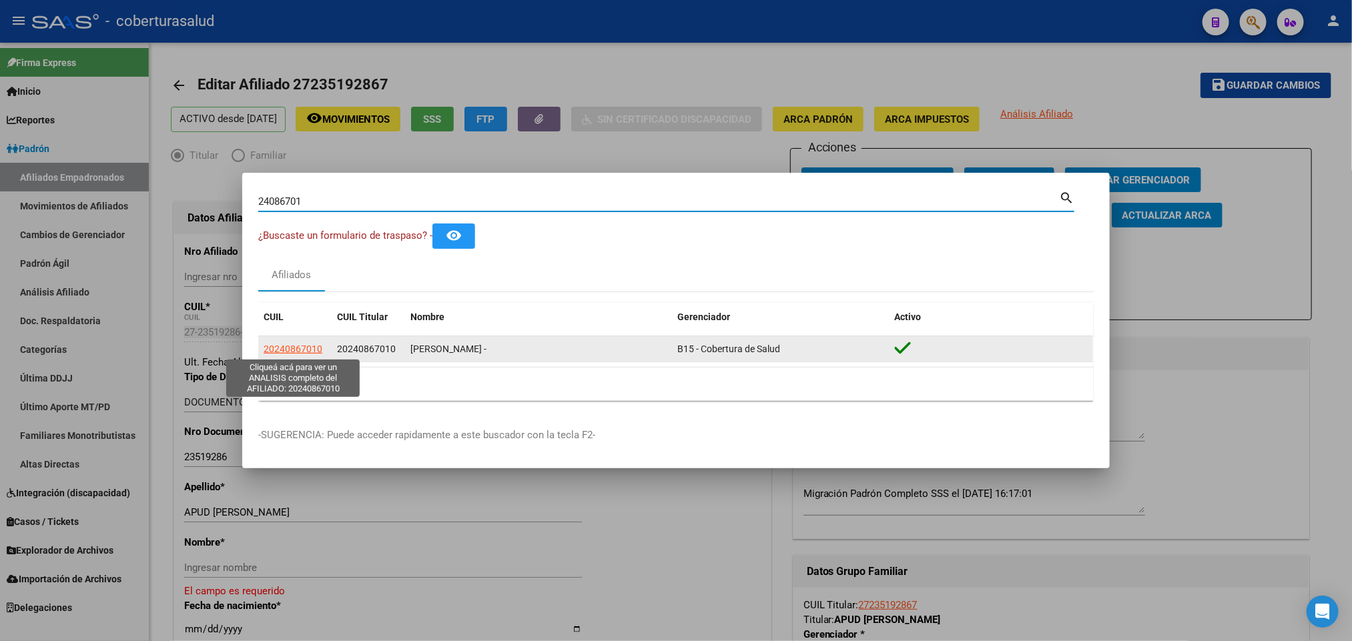
click at [300, 350] on span "20240867010" at bounding box center [293, 349] width 59 height 11
type textarea "20240867010"
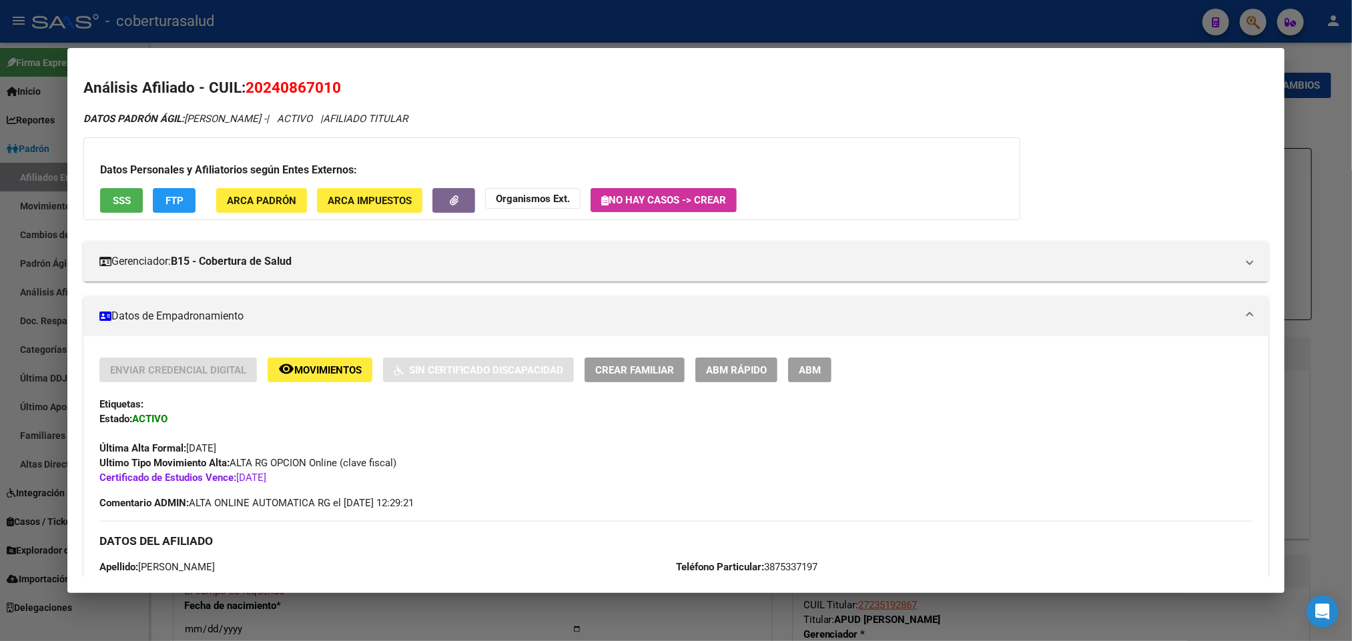
click at [805, 365] on span "ABM" at bounding box center [810, 370] width 22 height 12
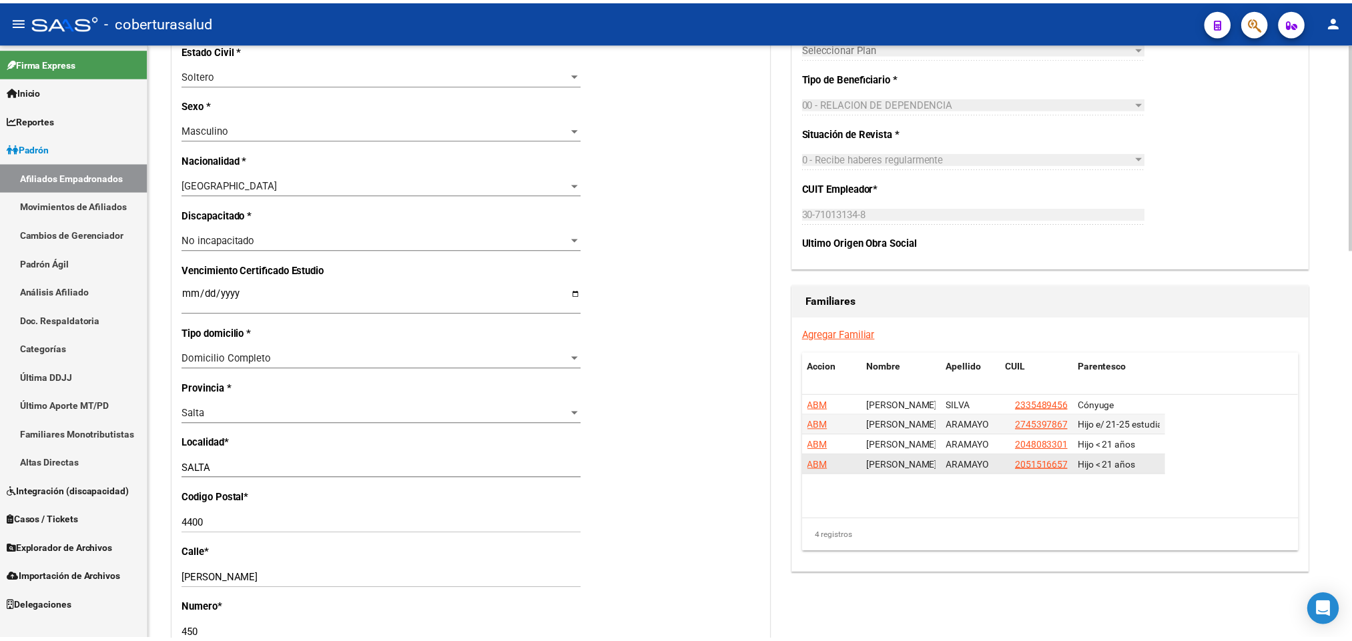
scroll to position [700, 0]
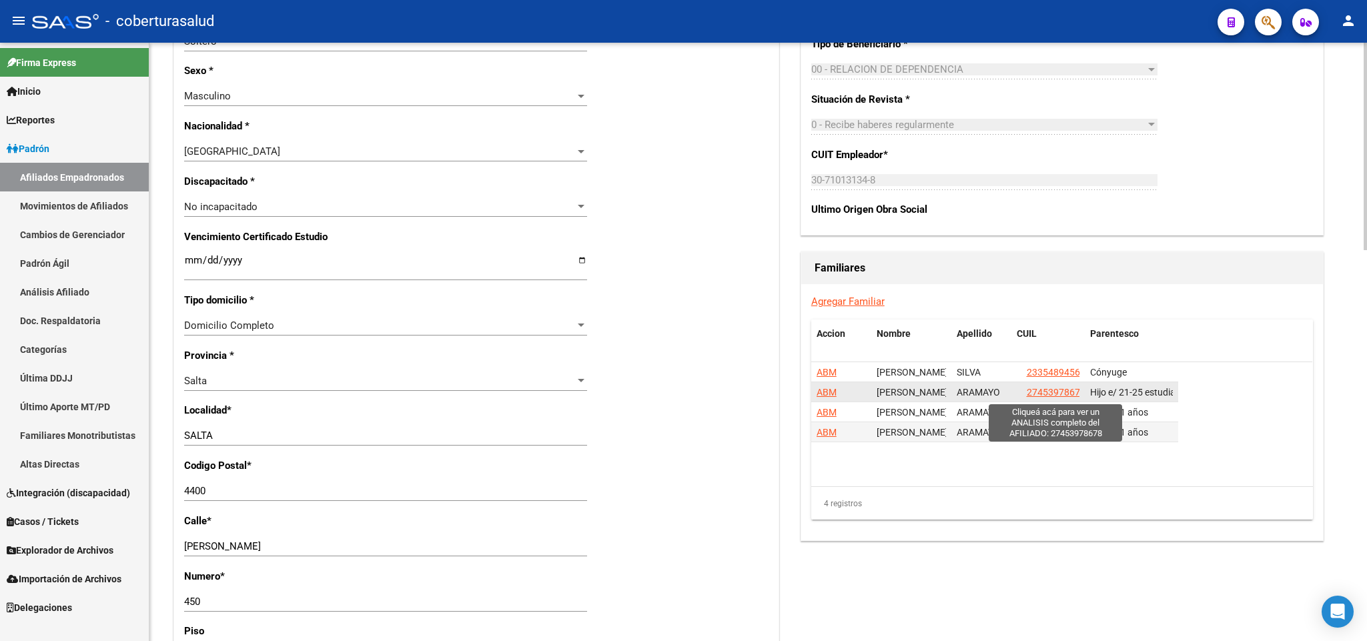
click at [1049, 392] on span "27453978678" at bounding box center [1056, 392] width 59 height 11
type textarea "27453978678"
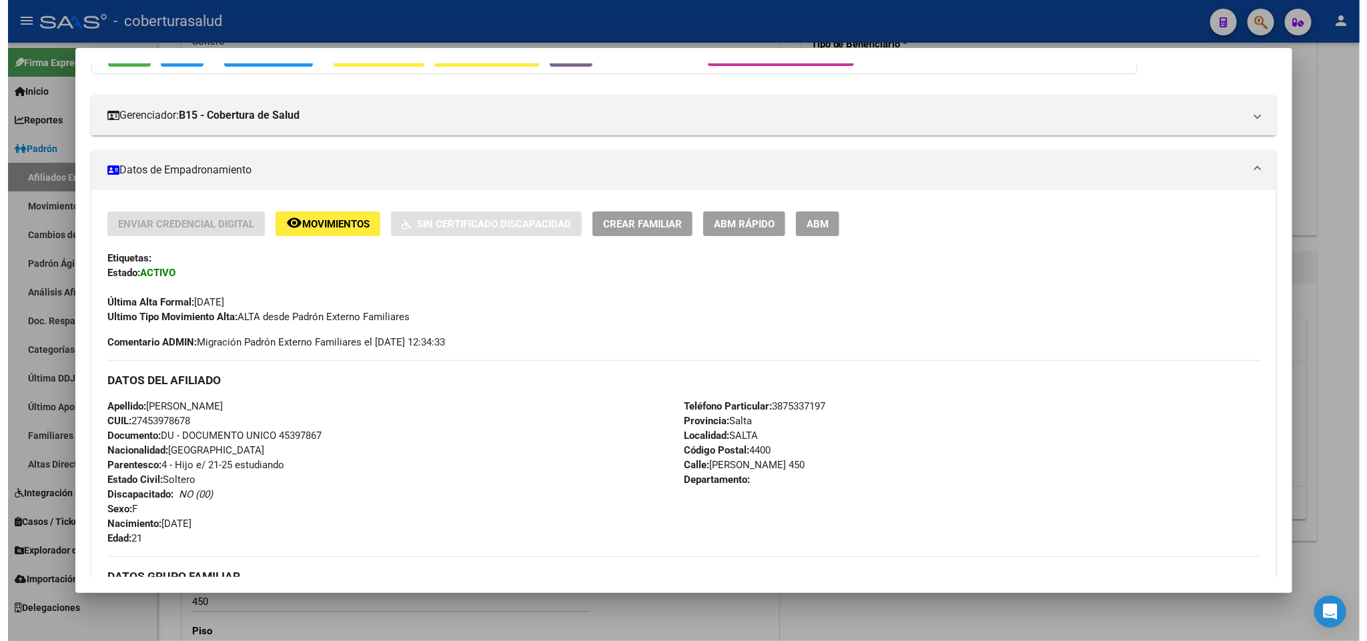
scroll to position [111, 0]
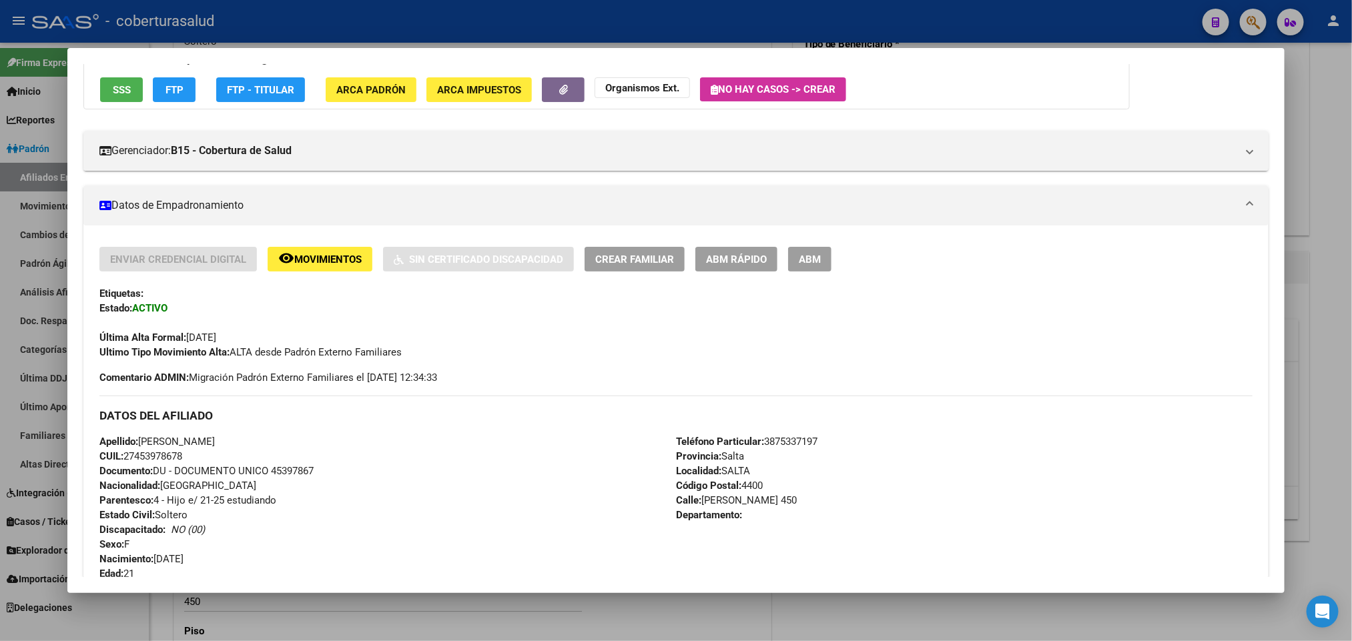
click at [1081, 639] on div at bounding box center [676, 320] width 1352 height 641
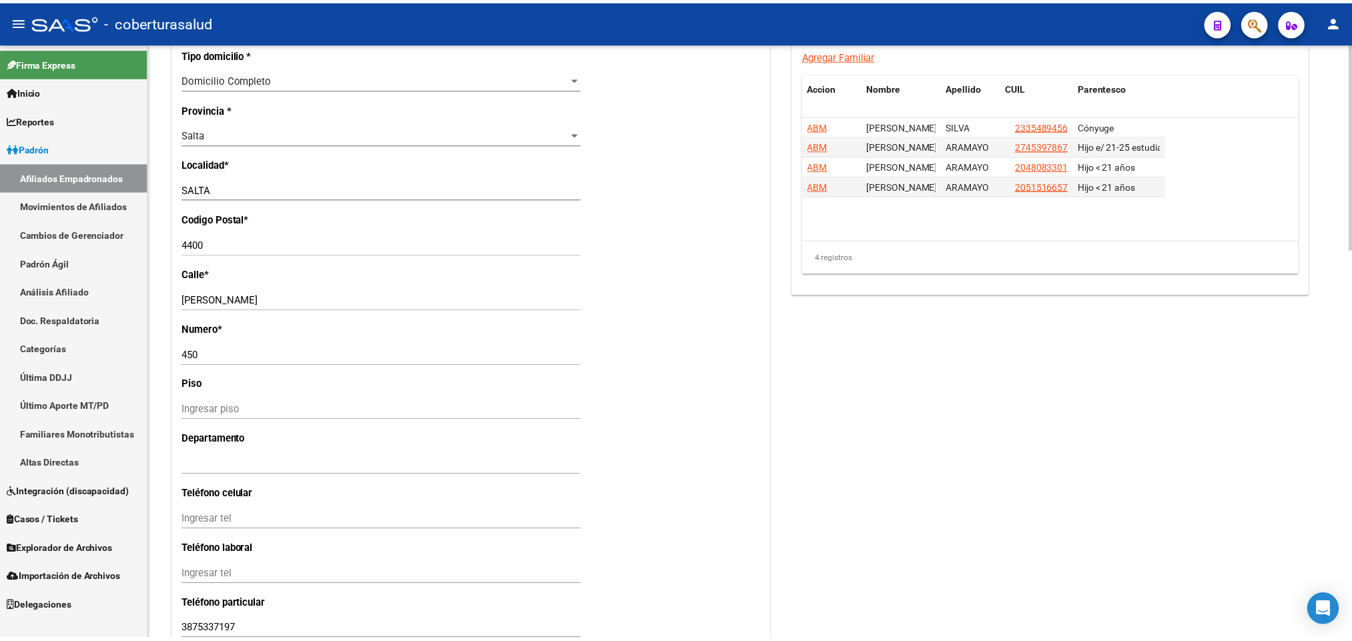
scroll to position [1001, 0]
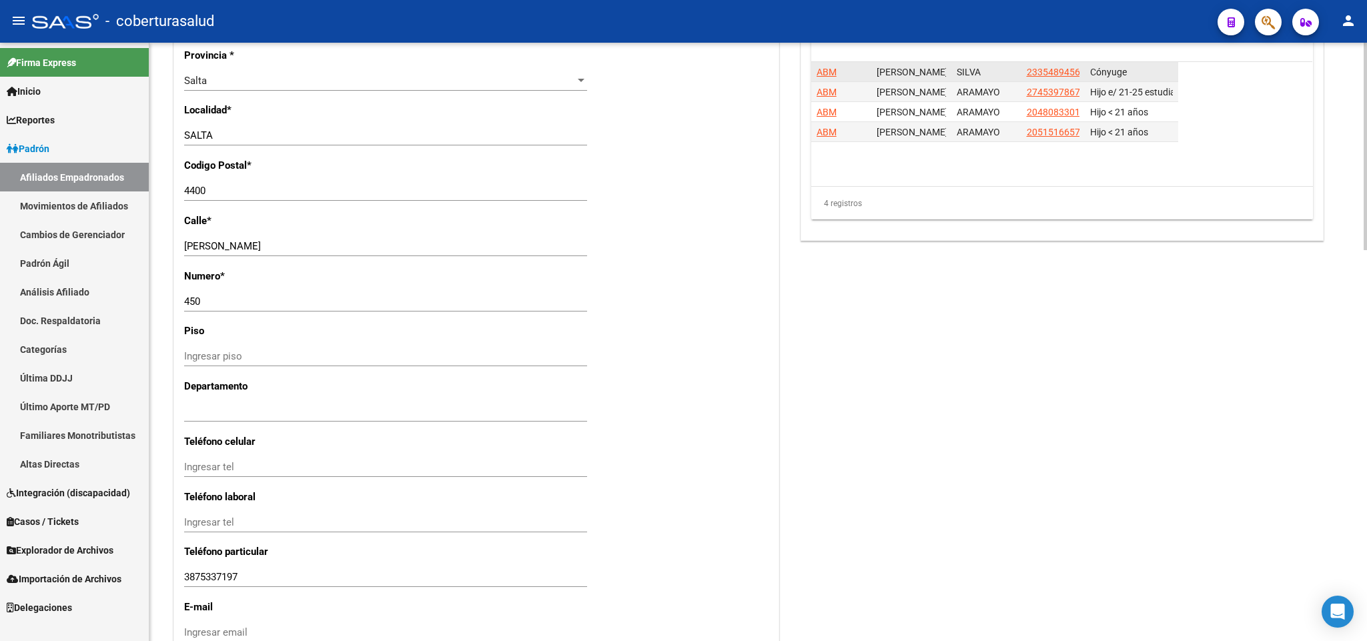
click at [1045, 80] on app-link-go-to "23354894564" at bounding box center [1056, 72] width 59 height 15
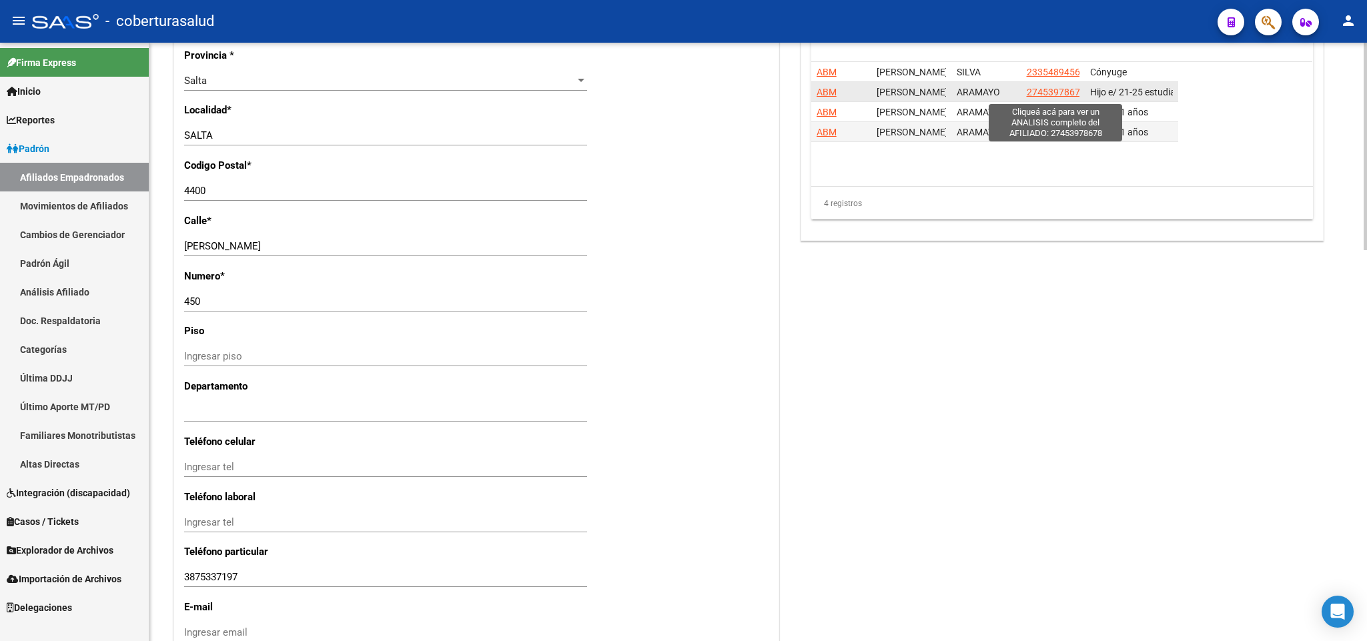
click at [1043, 92] on span "27453978678" at bounding box center [1056, 92] width 59 height 11
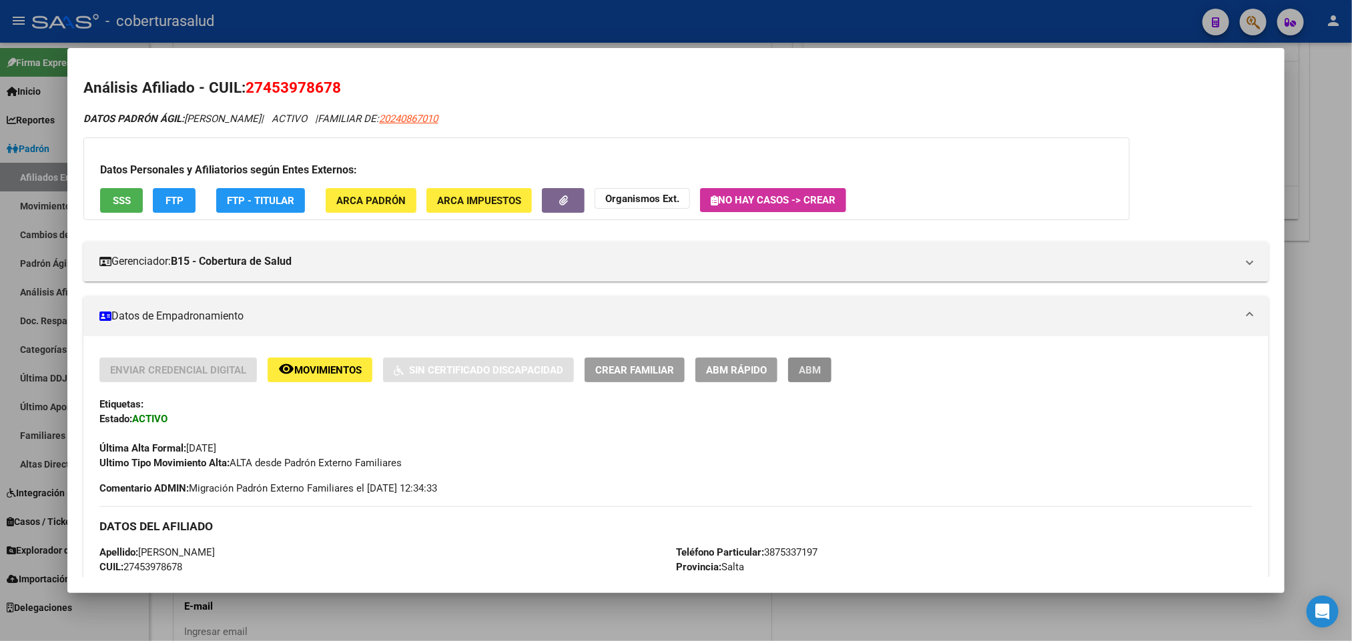
click at [811, 369] on span "ABM" at bounding box center [810, 370] width 22 height 12
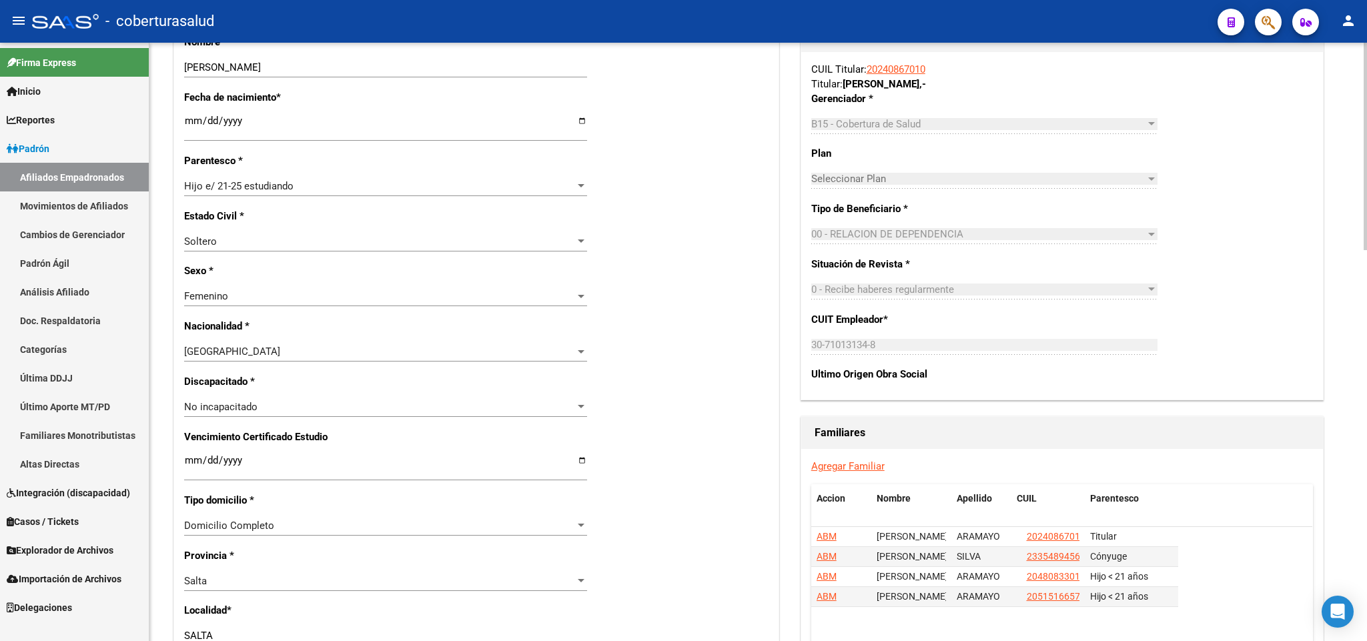
scroll to position [600, 0]
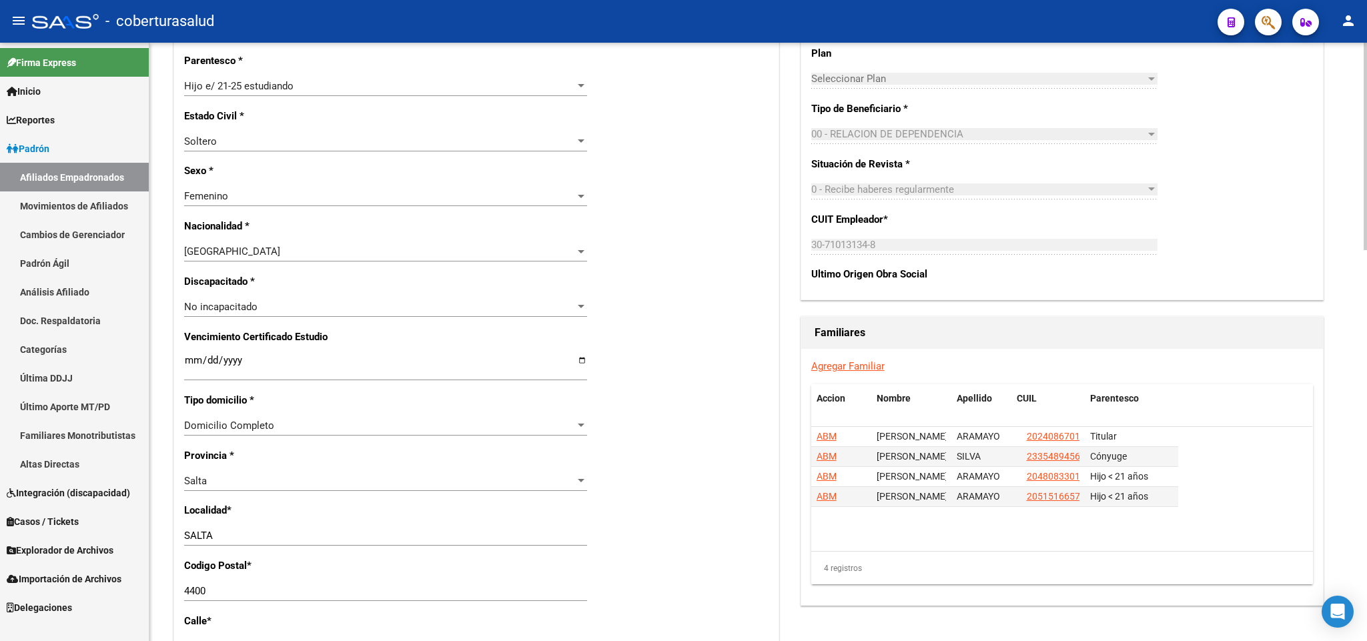
click at [184, 367] on input "Ingresar fecha" at bounding box center [385, 365] width 403 height 21
click at [184, 361] on input "Ingresar fecha" at bounding box center [385, 365] width 403 height 21
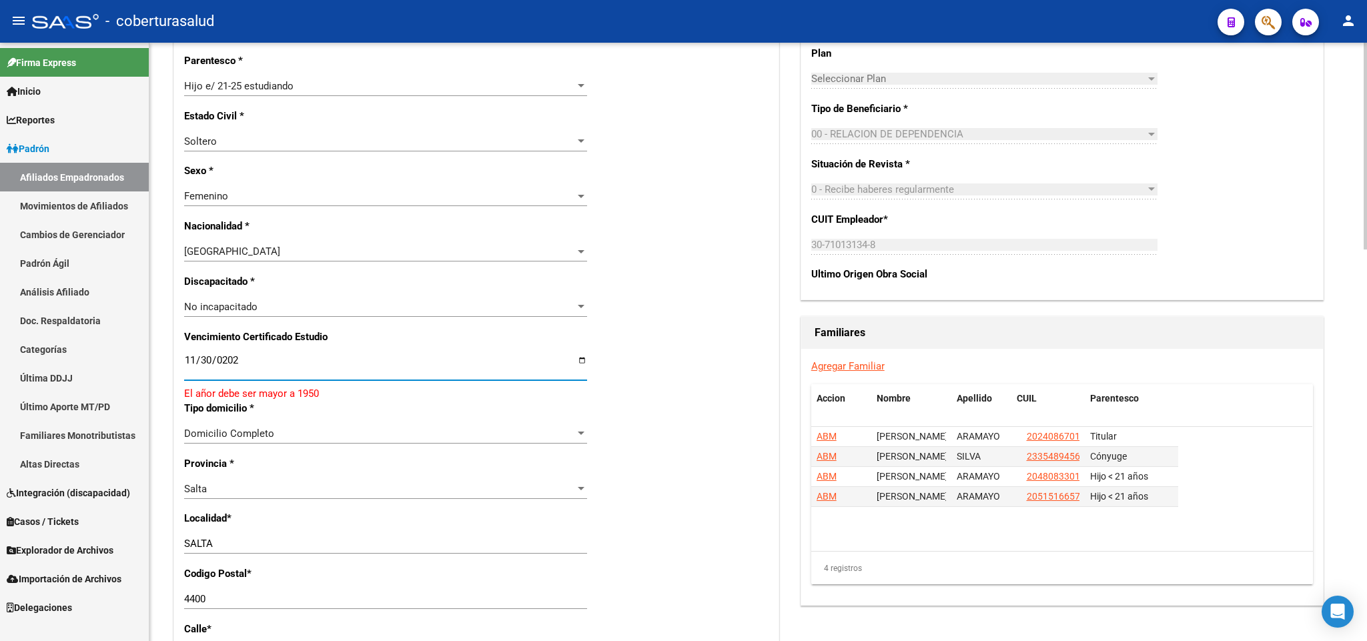
type input "[DATE]"
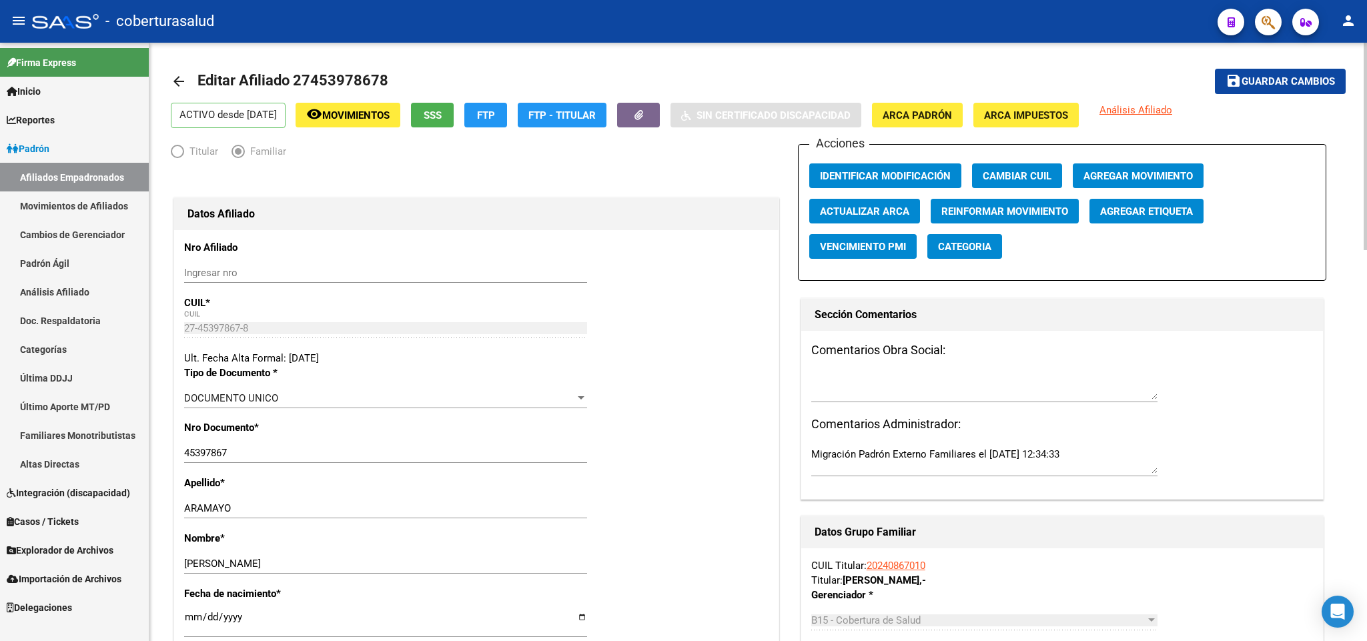
scroll to position [0, 0]
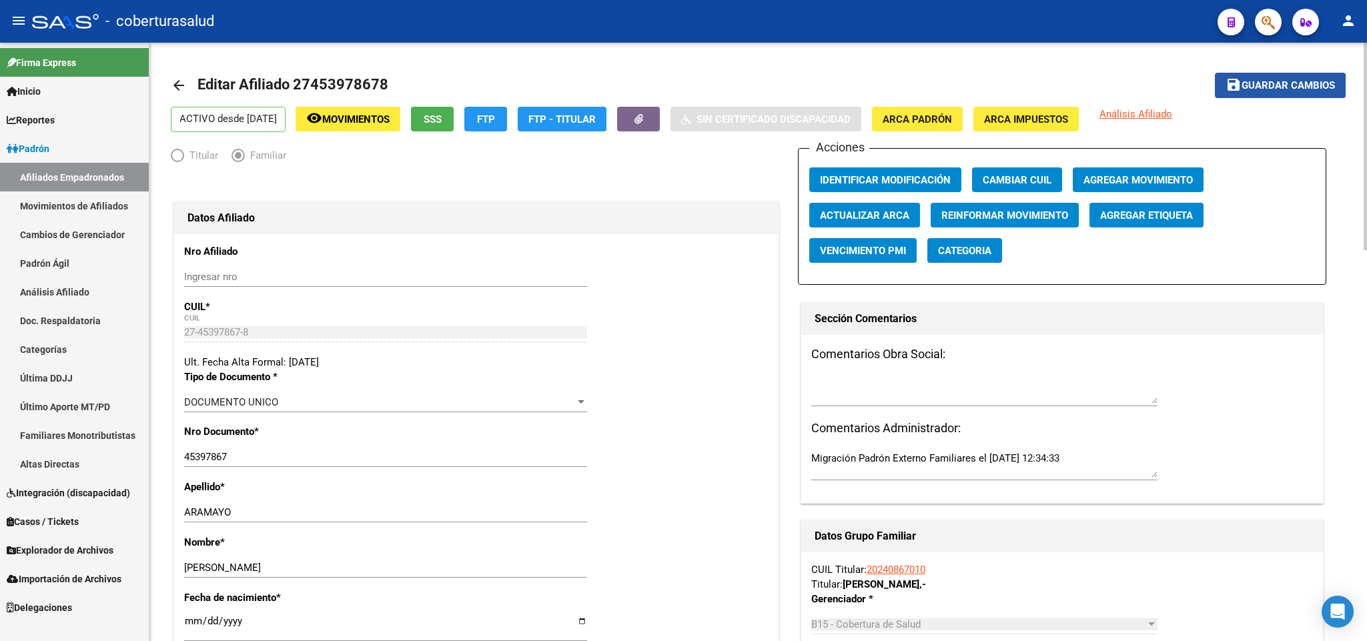
click at [1242, 84] on span "Guardar cambios" at bounding box center [1288, 86] width 93 height 12
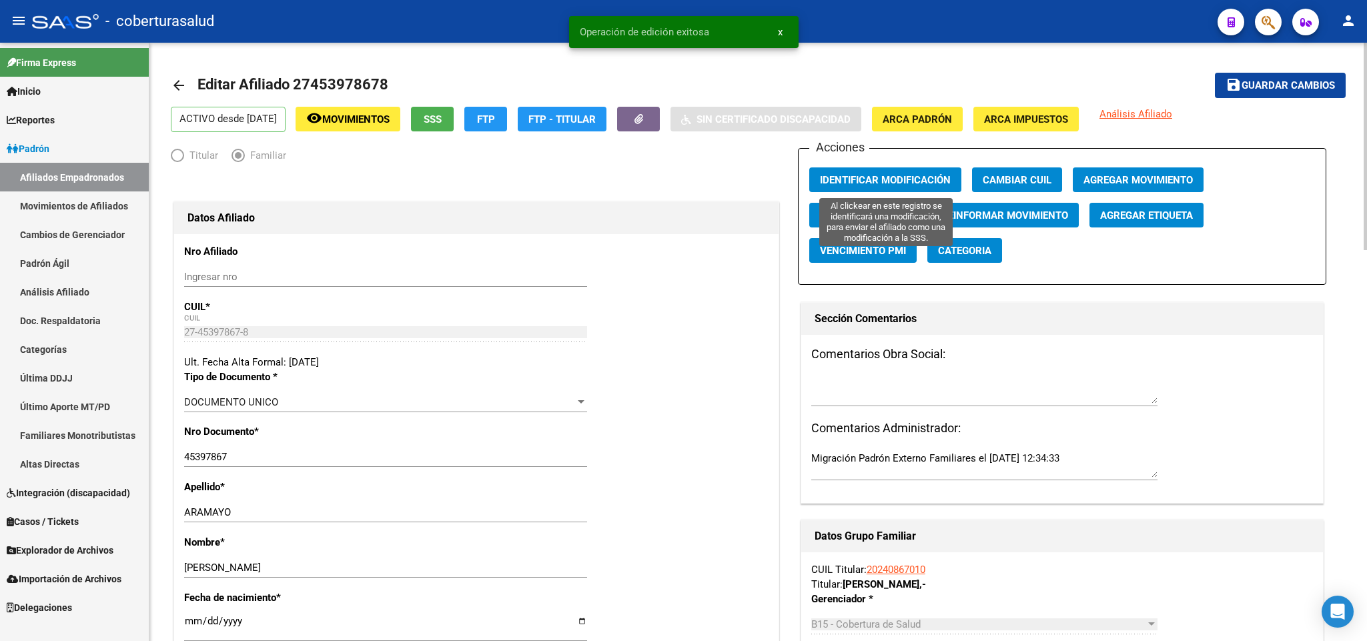
click at [915, 181] on span "Identificar Modificación" at bounding box center [885, 180] width 131 height 12
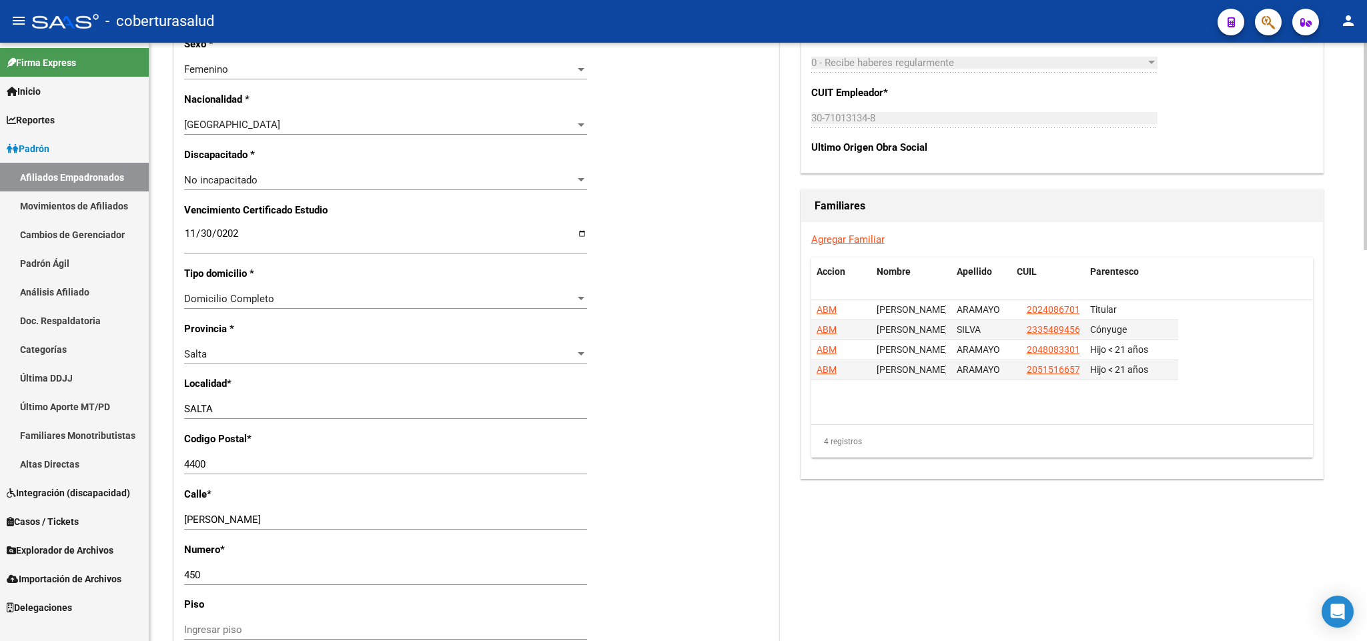
scroll to position [700, 0]
